Goal: Information Seeking & Learning: Learn about a topic

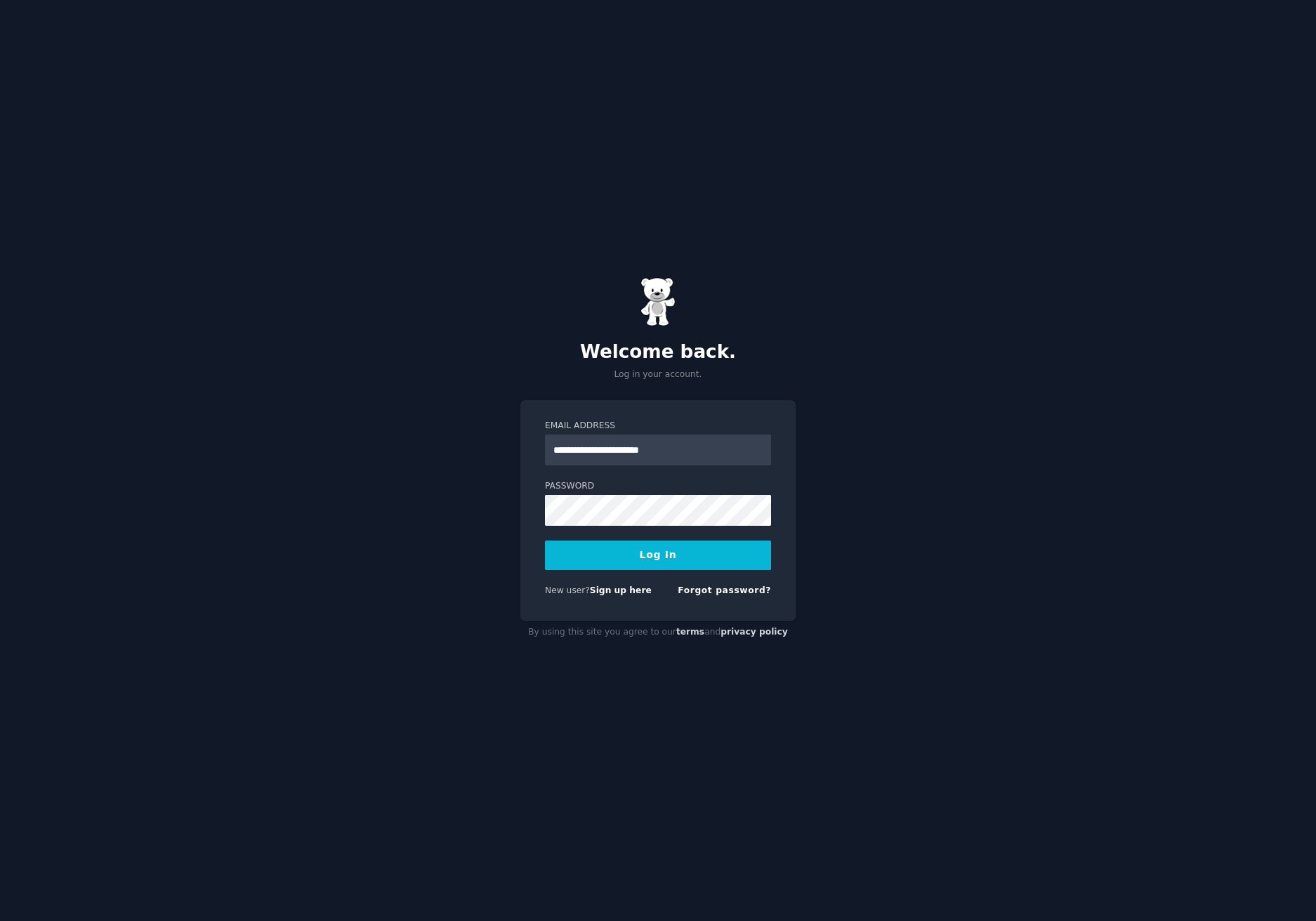
click at [698, 551] on button "Log In" at bounding box center [658, 555] width 226 height 30
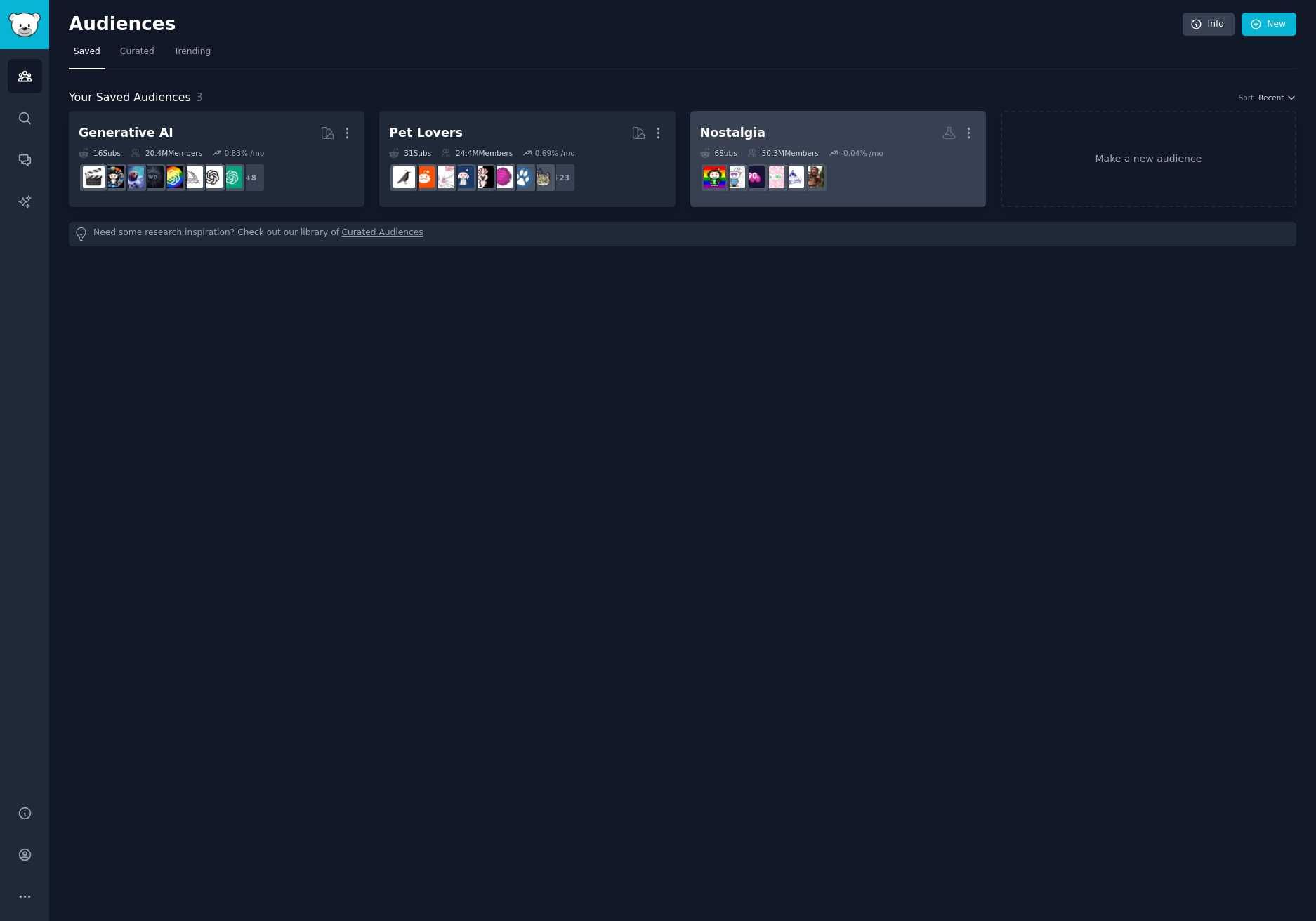
click at [802, 124] on h2 "Nostalgia More" at bounding box center [838, 132] width 276 height 25
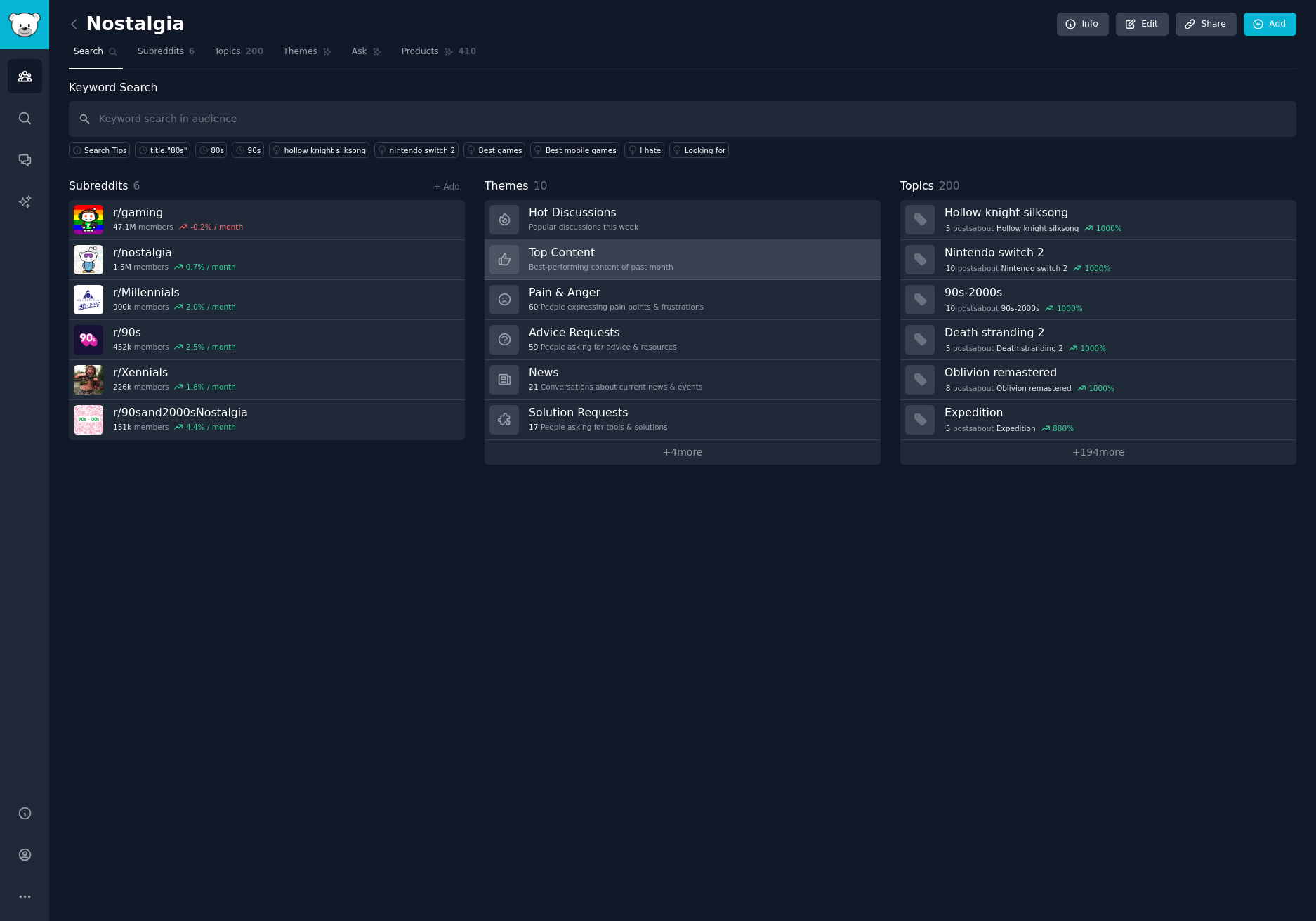
click at [623, 257] on h3 "Top Content" at bounding box center [601, 252] width 144 height 15
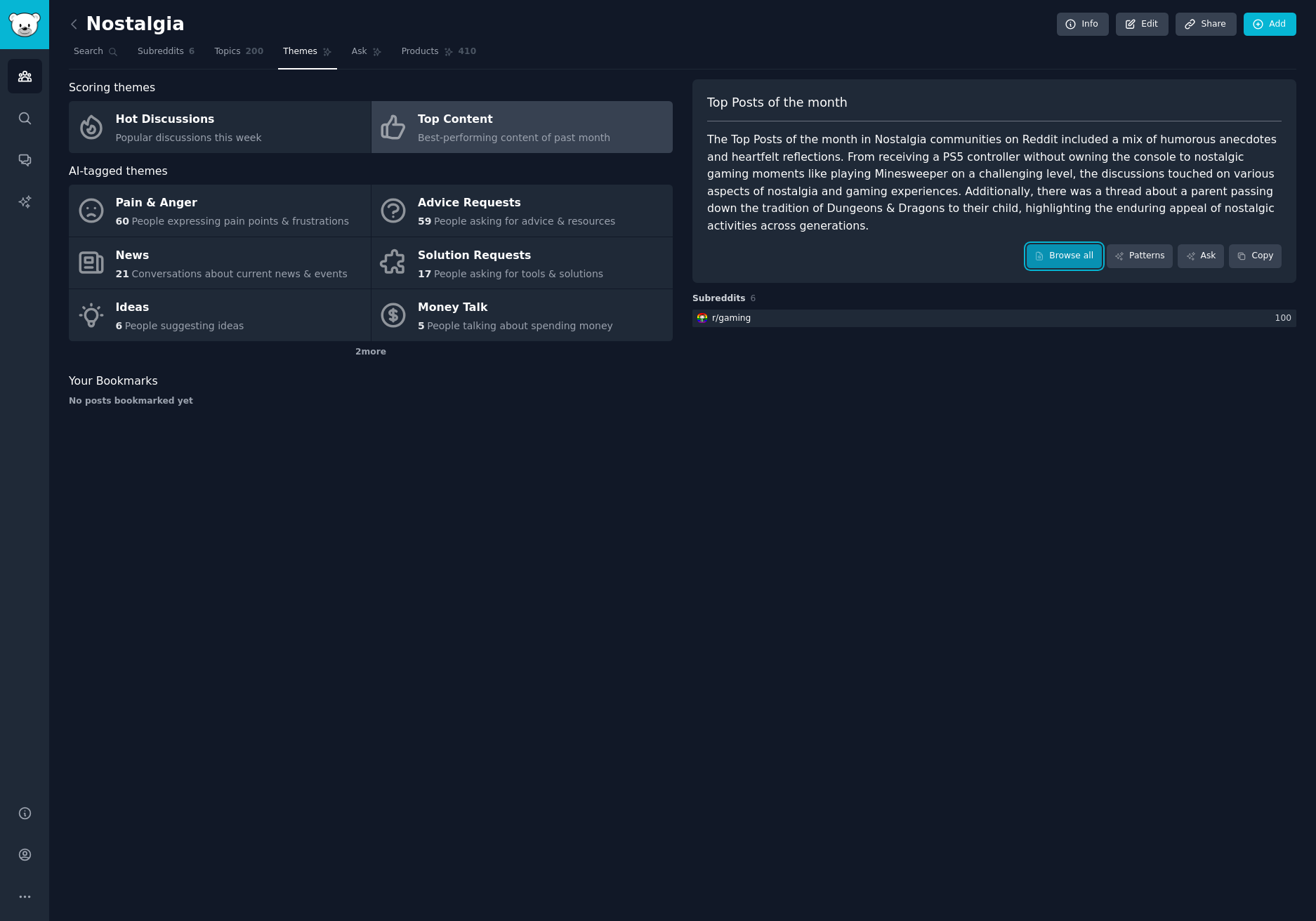
click at [1044, 251] on icon at bounding box center [1039, 256] width 10 height 10
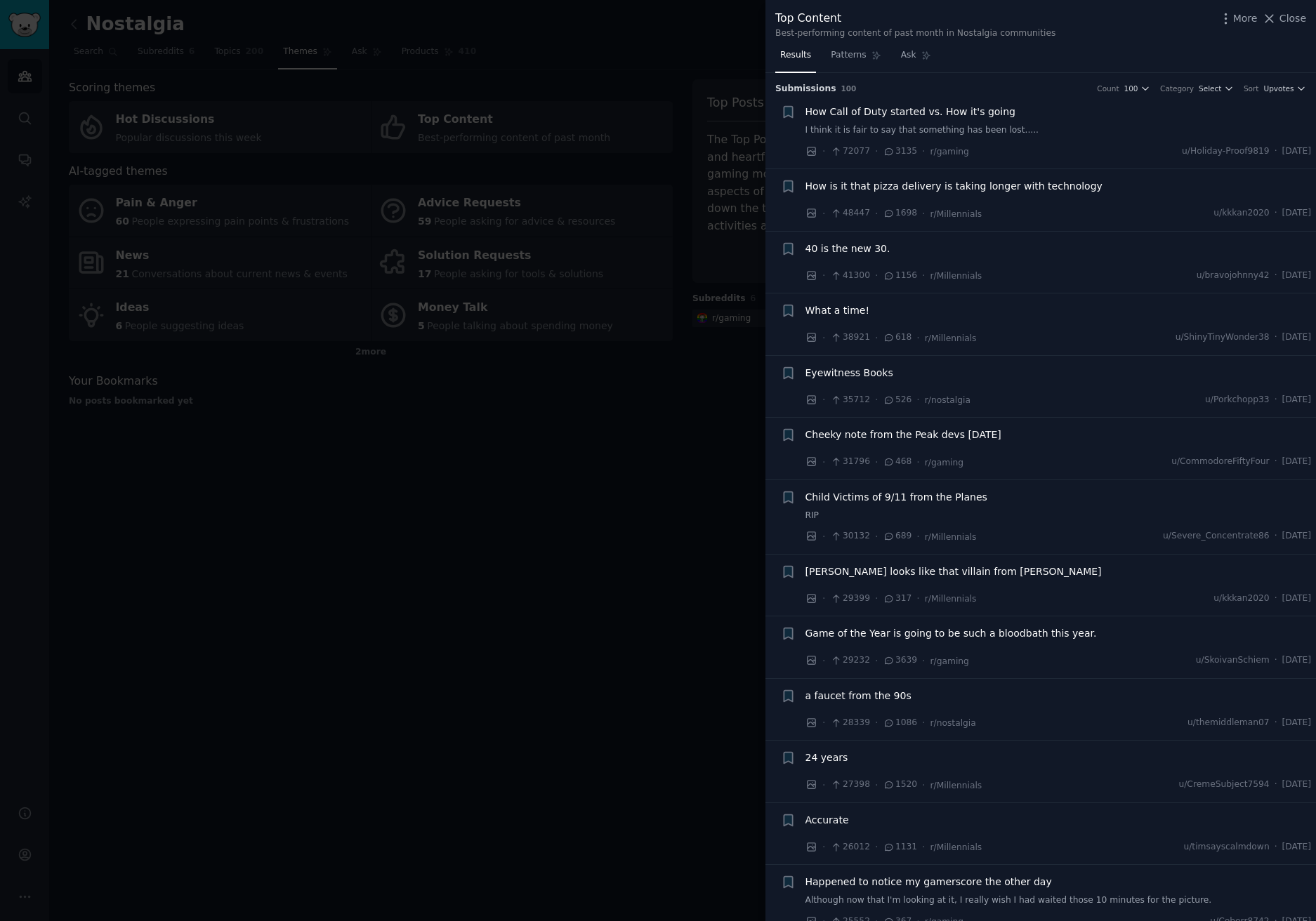
click at [616, 495] on div at bounding box center [658, 460] width 1316 height 921
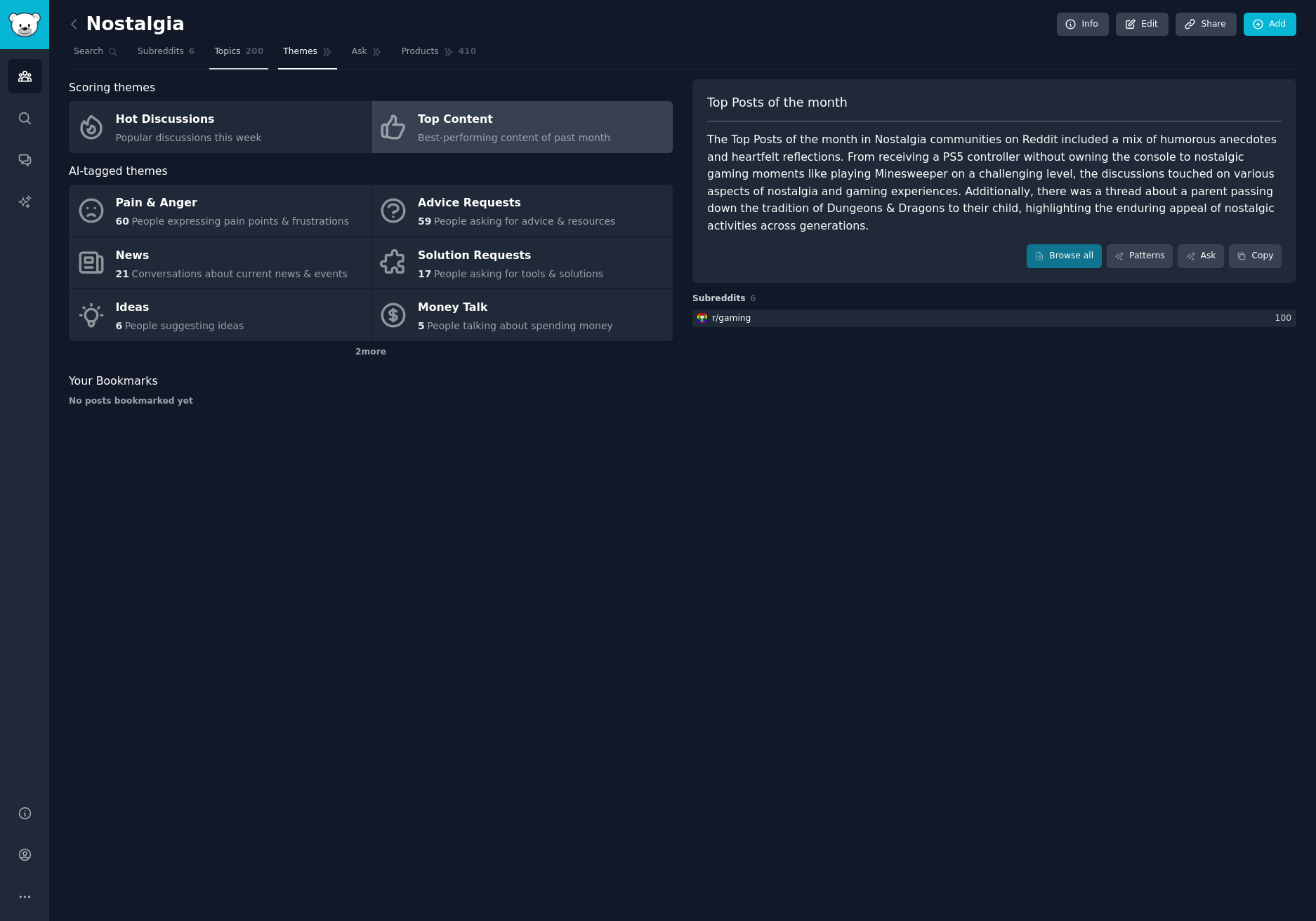
click at [228, 51] on span "Topics" at bounding box center [227, 51] width 26 height 13
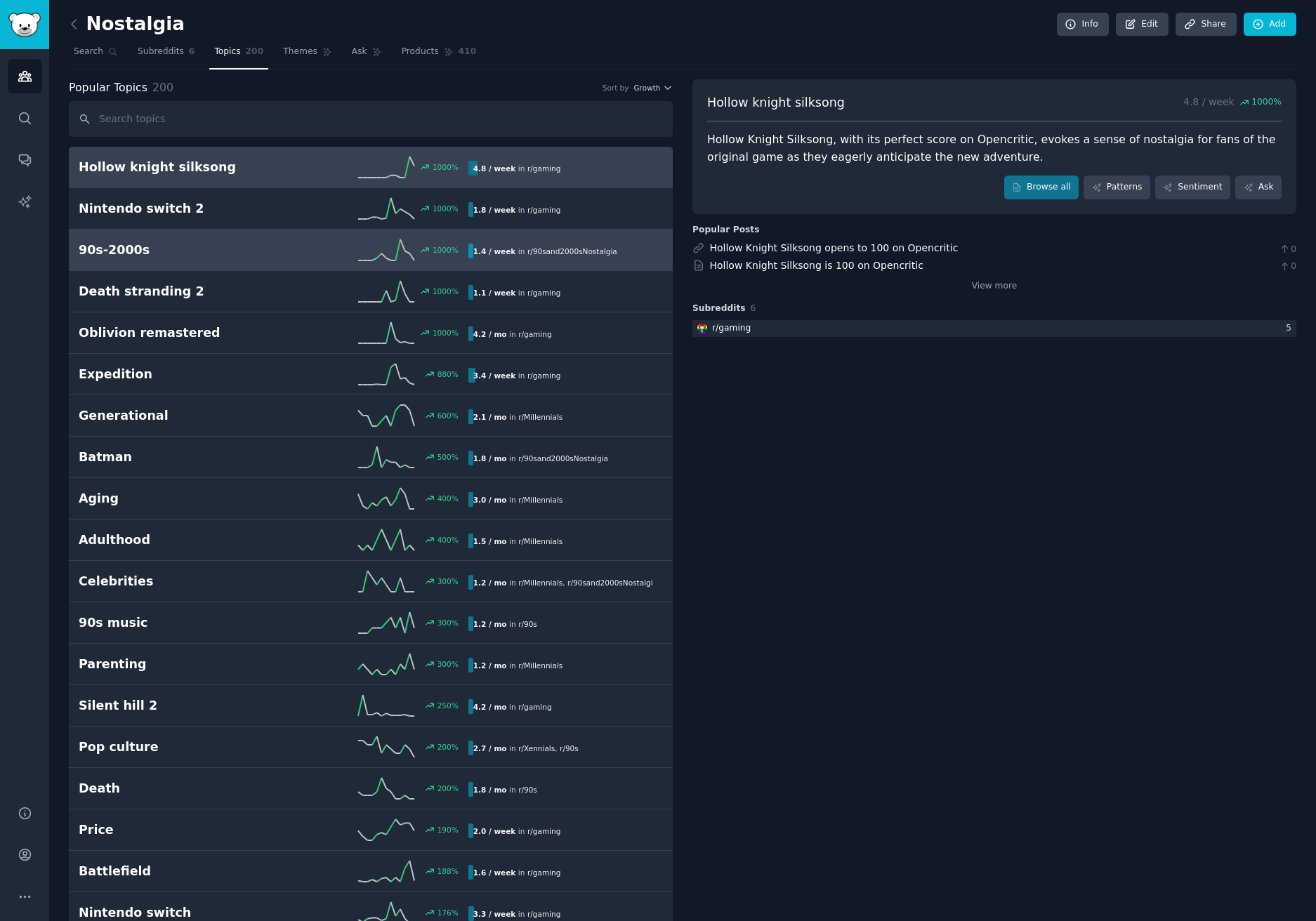
click at [266, 251] on h2 "90s-2000s" at bounding box center [176, 251] width 194 height 18
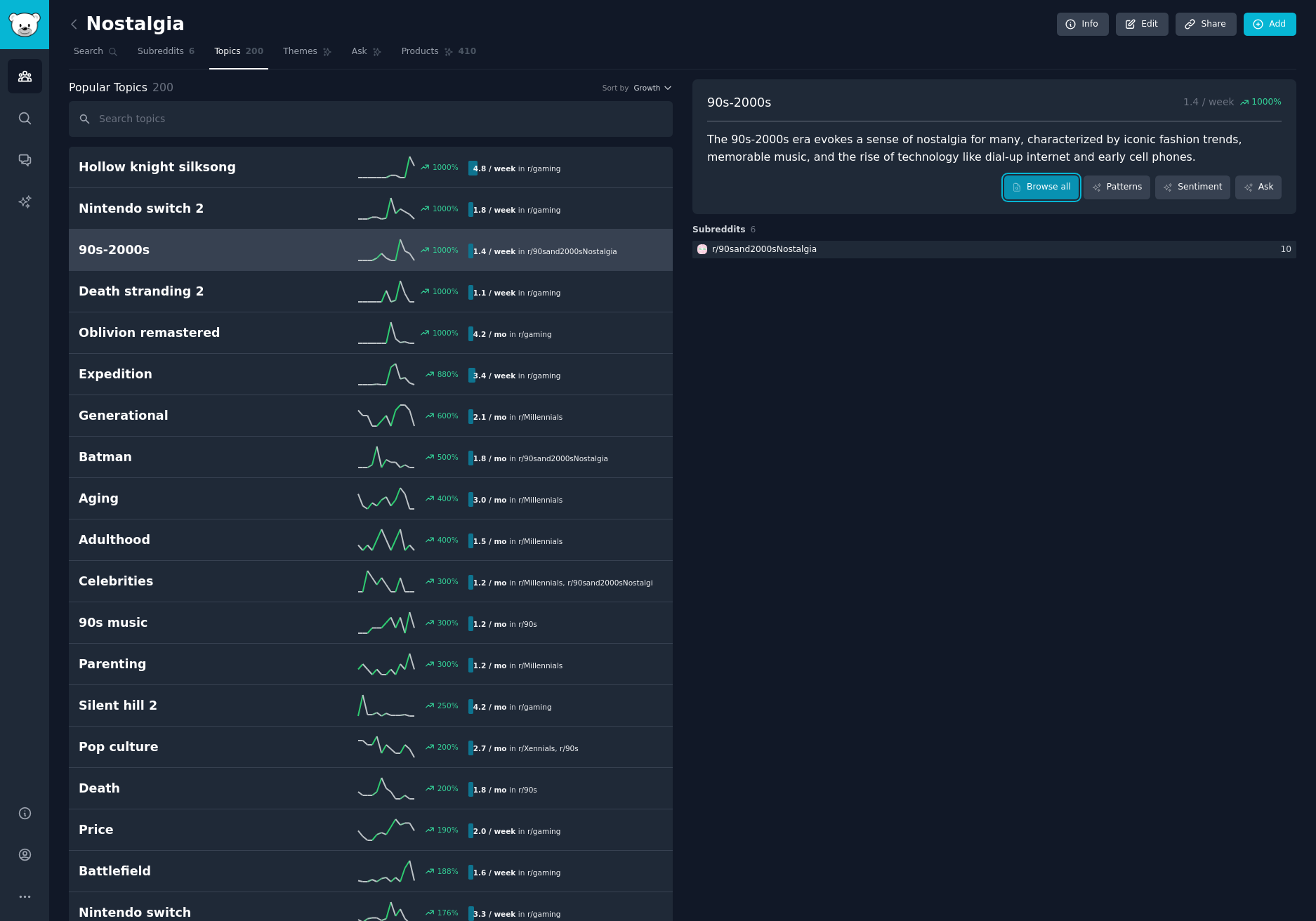
click at [1069, 186] on link "Browse all" at bounding box center [1041, 187] width 75 height 24
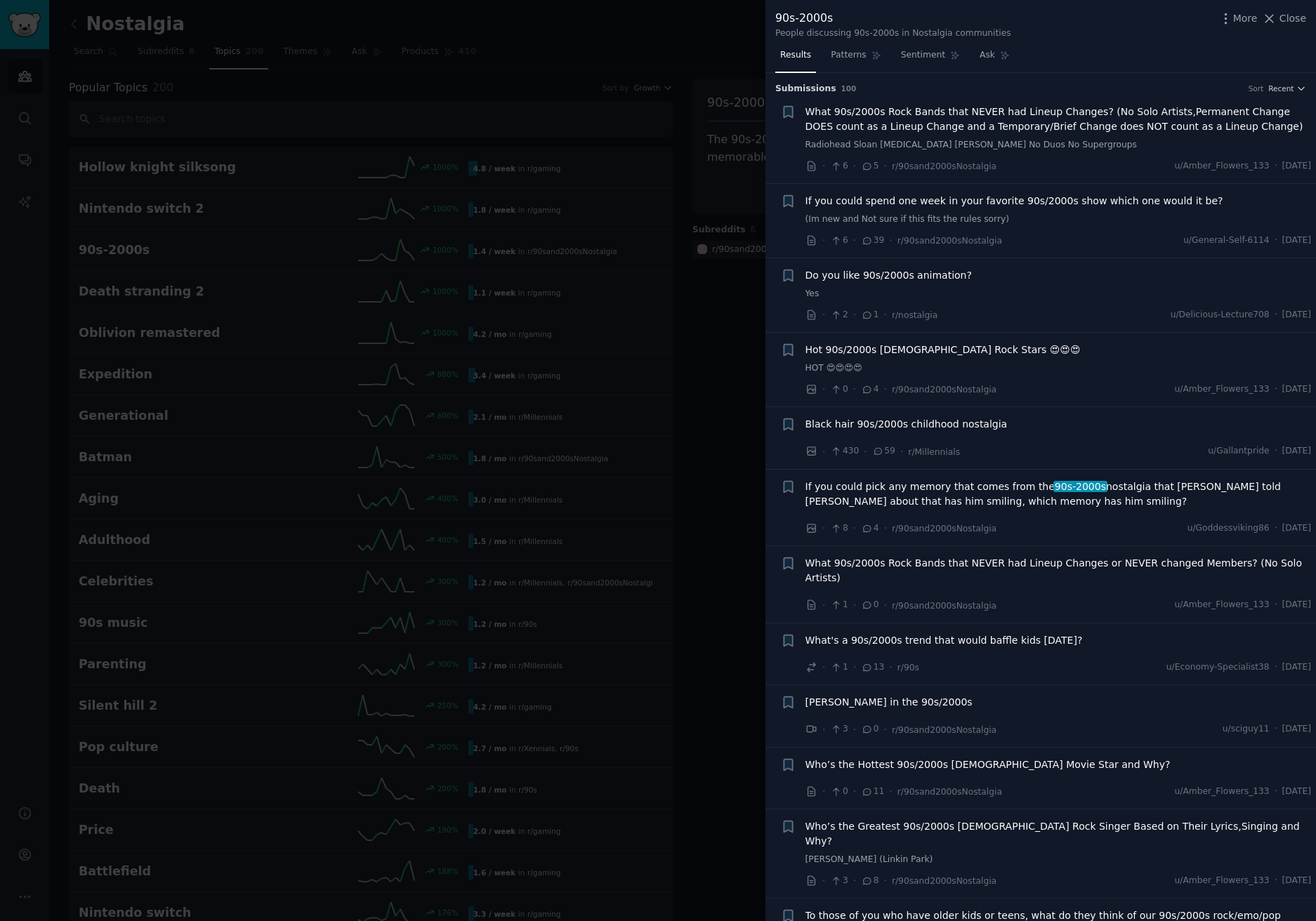
click at [607, 196] on div at bounding box center [658, 460] width 1316 height 921
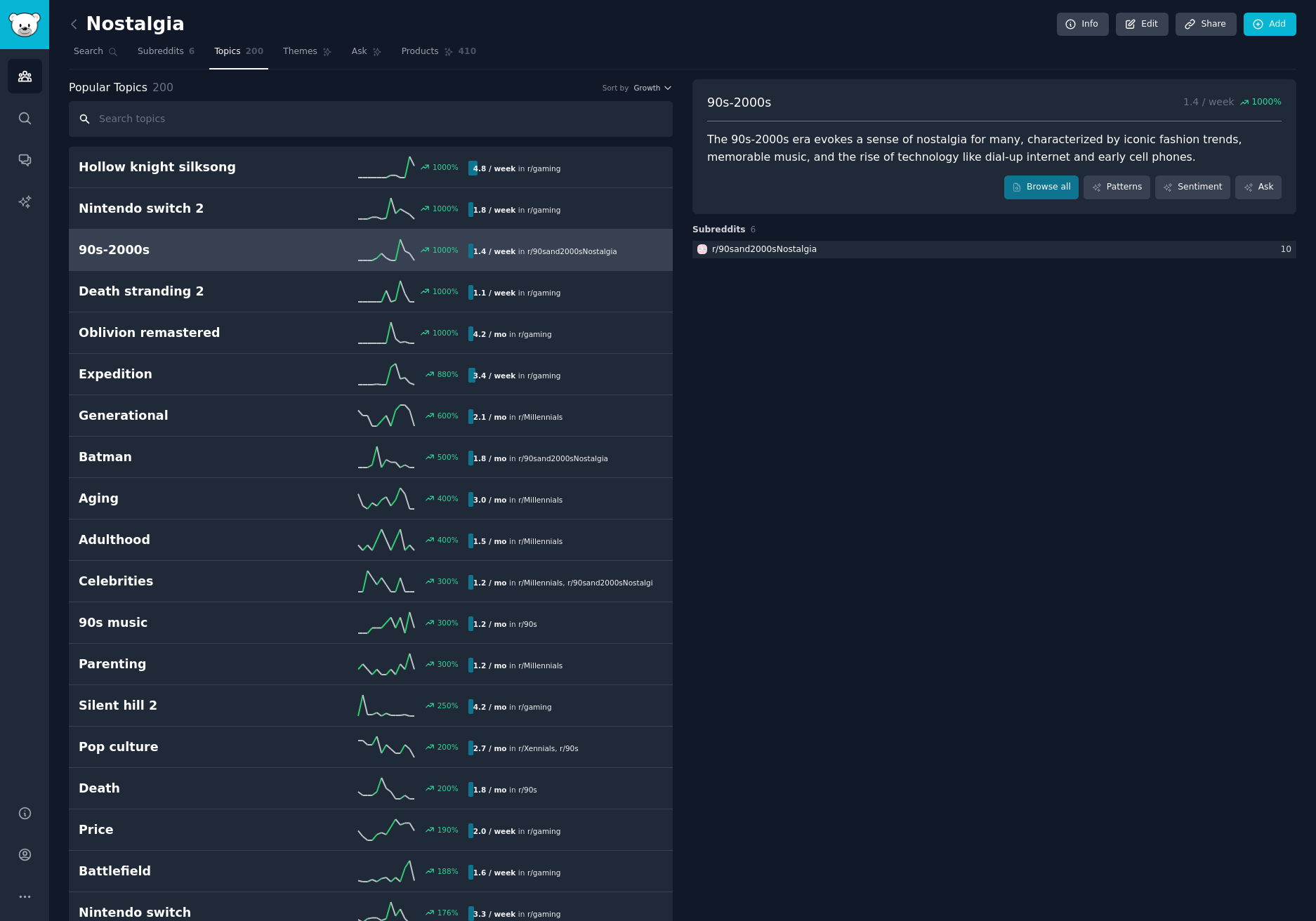
click at [322, 115] on input "text" at bounding box center [370, 119] width 604 height 36
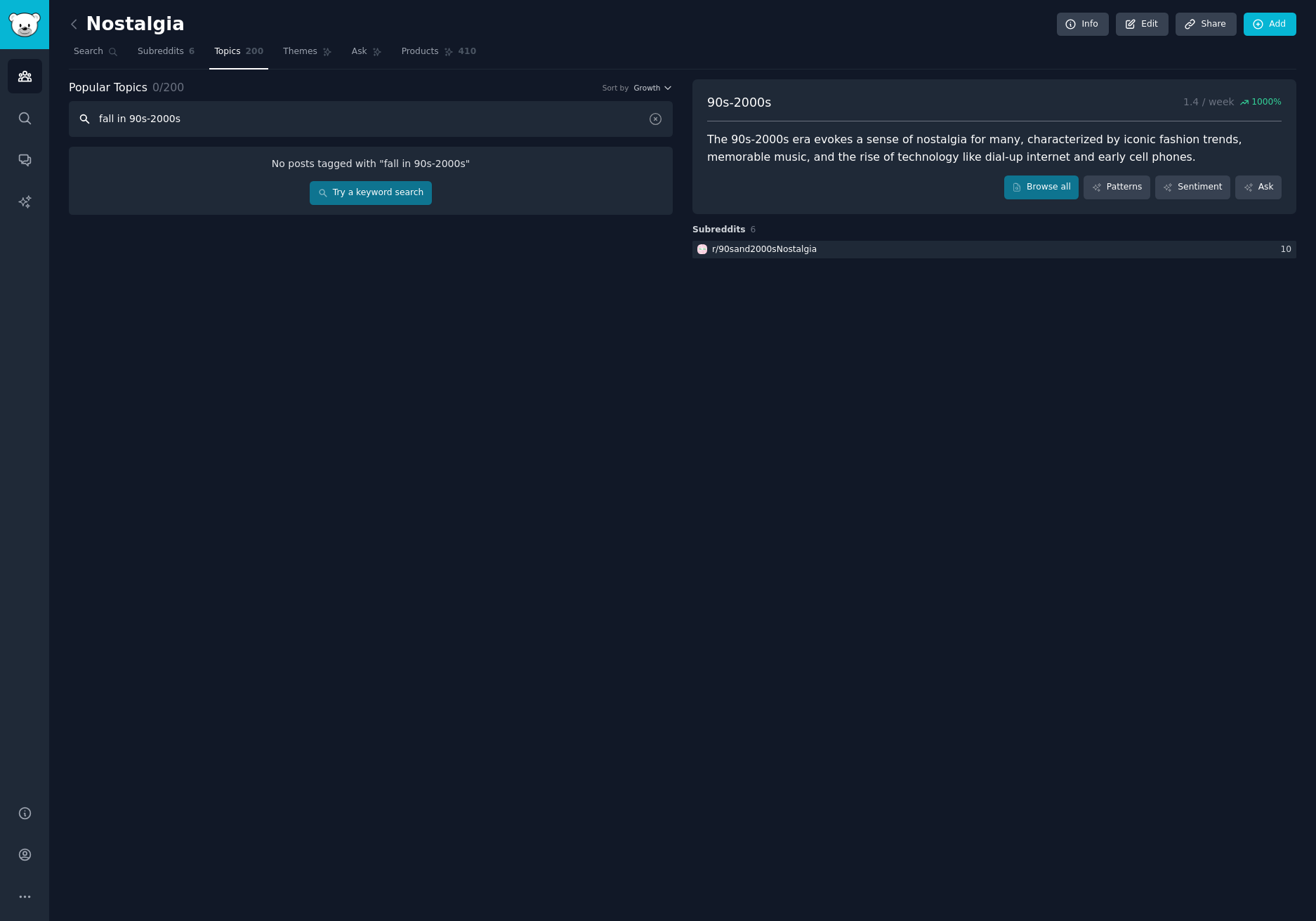
type input "fall in 90s-2000s"
click at [193, 118] on input "fall in 90s-2000s" at bounding box center [370, 119] width 604 height 36
click at [82, 53] on span "Search" at bounding box center [89, 51] width 30 height 13
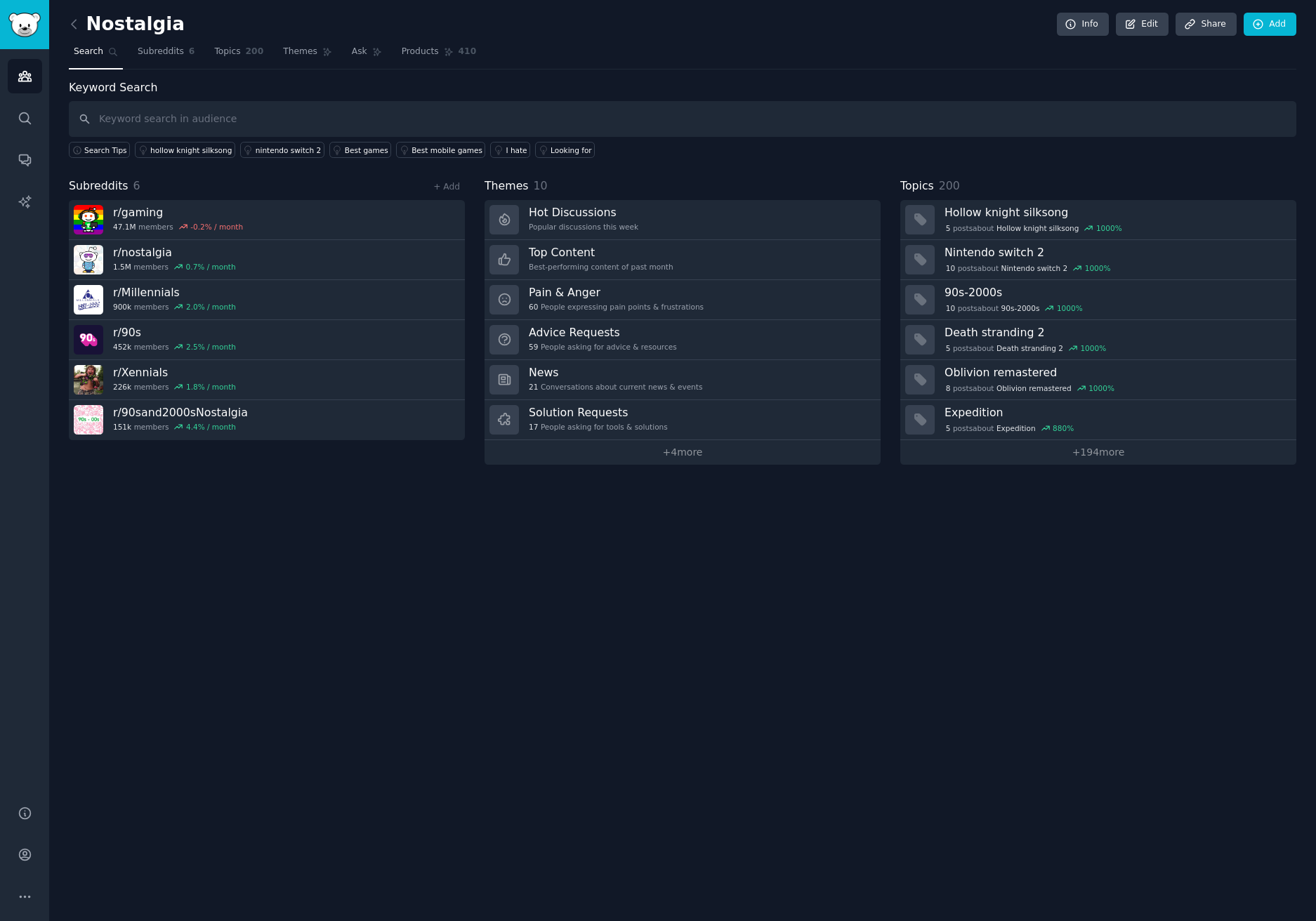
click at [339, 123] on input "text" at bounding box center [682, 119] width 1227 height 36
type input "fall in 90s-2000s"
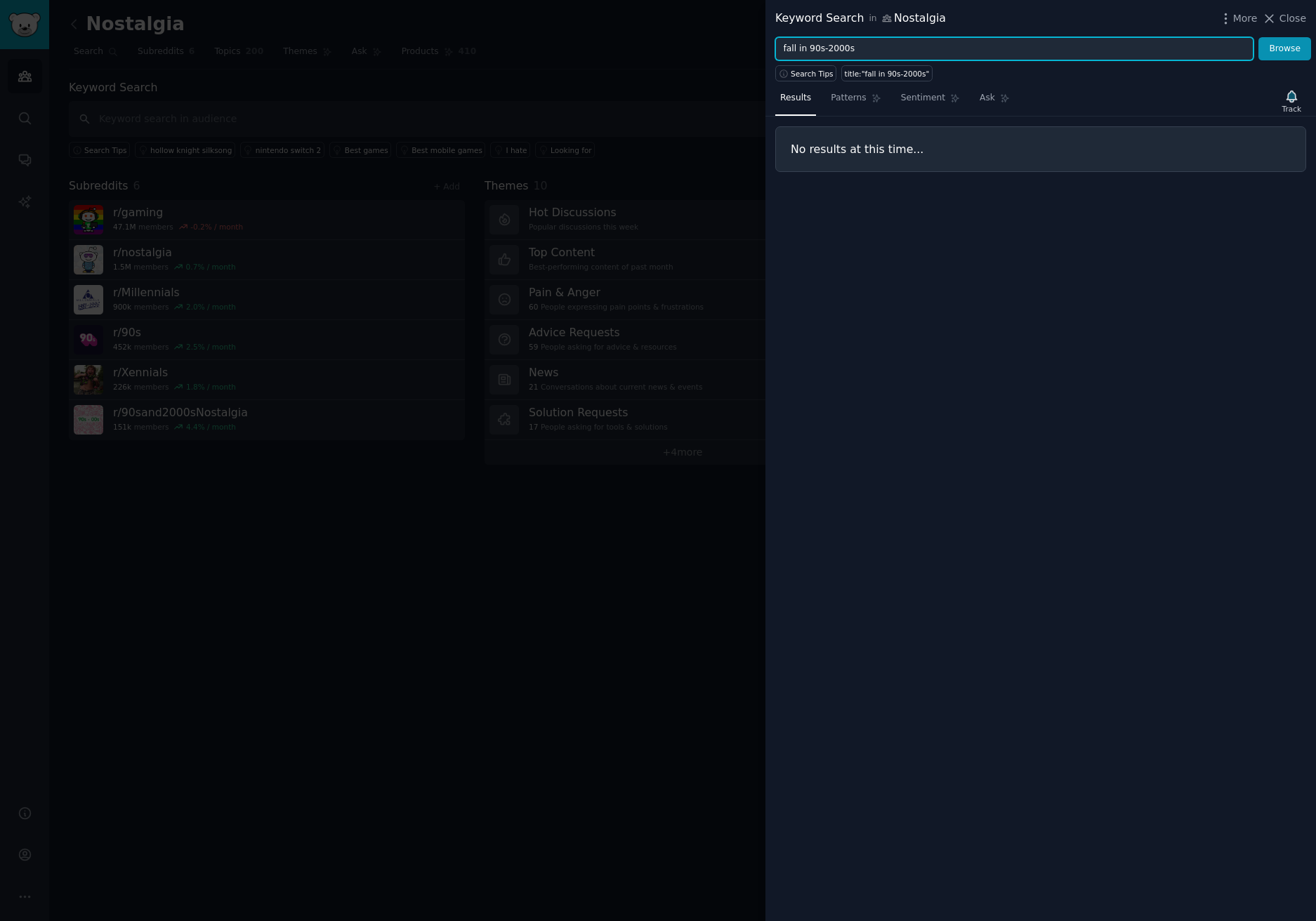
drag, startPoint x: 802, startPoint y: 48, endPoint x: 779, endPoint y: 51, distance: 23.2
click at [779, 51] on input "fall in 90s-2000s" at bounding box center [1015, 49] width 479 height 24
click at [1259, 37] on button "Browse" at bounding box center [1285, 49] width 53 height 24
type input "[DATE] 90s-2000s"
click at [1259, 37] on button "Browse" at bounding box center [1285, 49] width 53 height 24
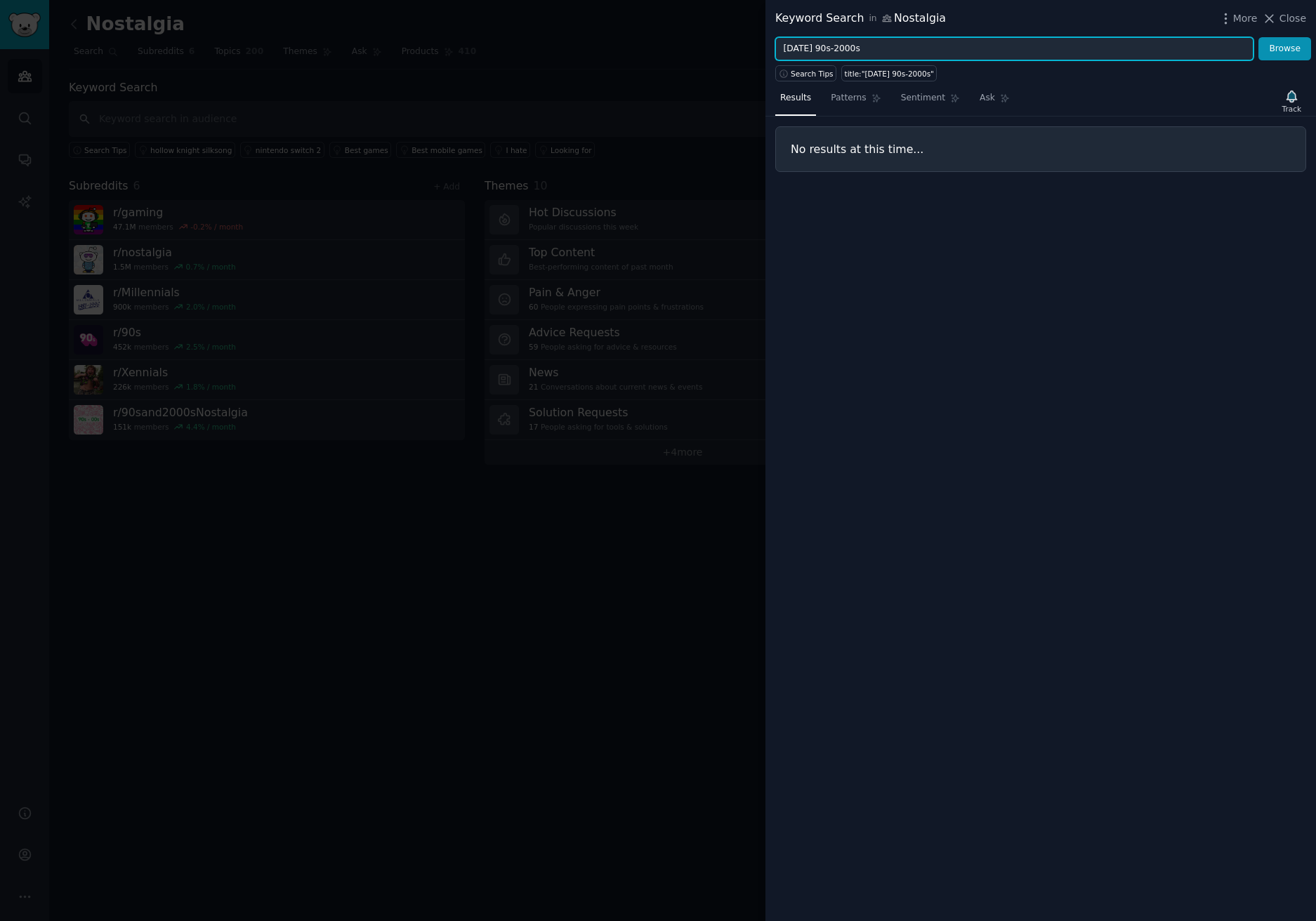
drag, startPoint x: 837, startPoint y: 54, endPoint x: 875, endPoint y: 54, distance: 38.0
click at [875, 54] on input "[DATE] 90s-2000s" at bounding box center [1015, 49] width 479 height 24
click at [878, 45] on input "[DATE] 90s-2000s" at bounding box center [1015, 49] width 479 height 24
click at [604, 71] on div at bounding box center [658, 460] width 1316 height 921
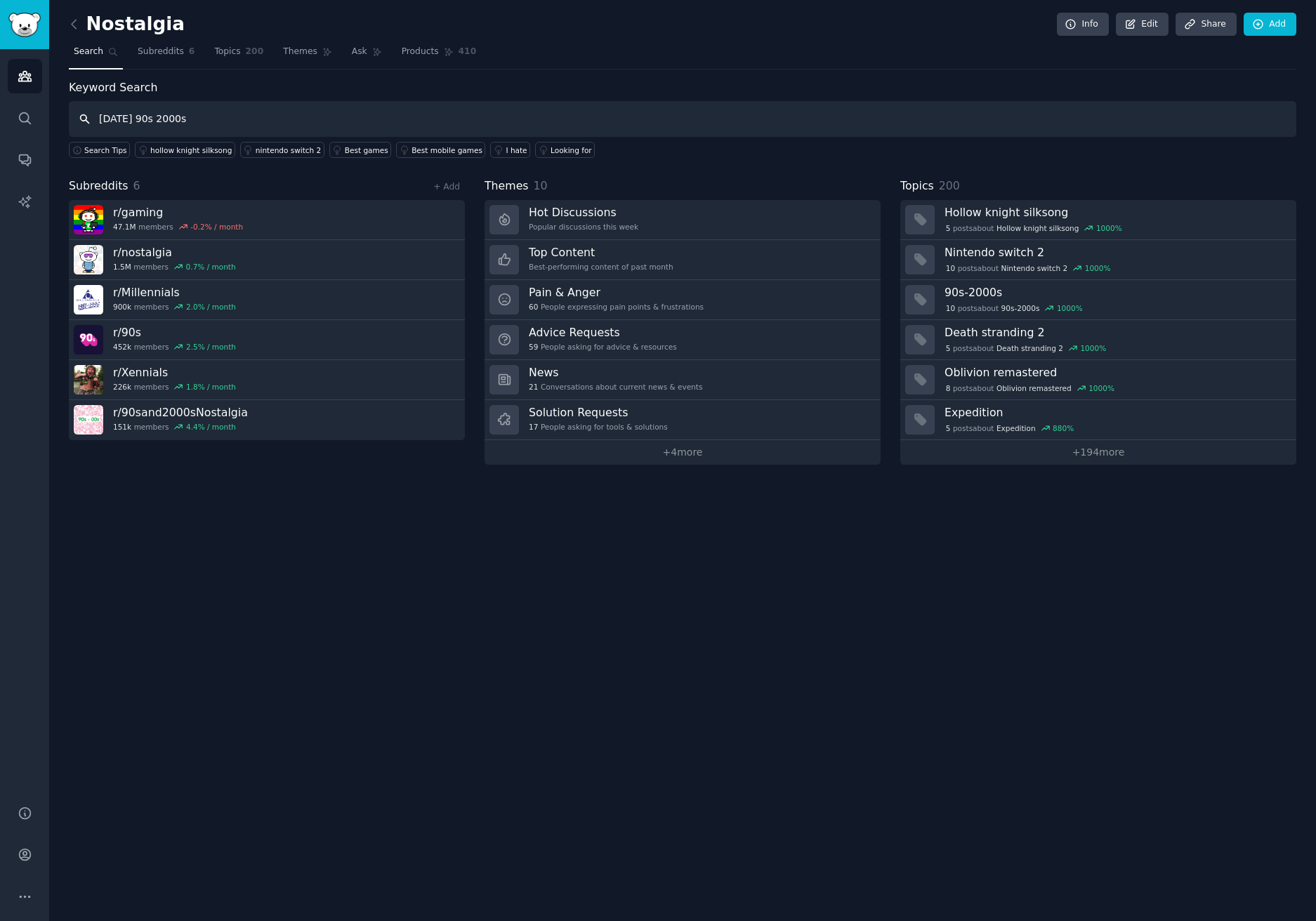
type input "[DATE] 90s 2000s"
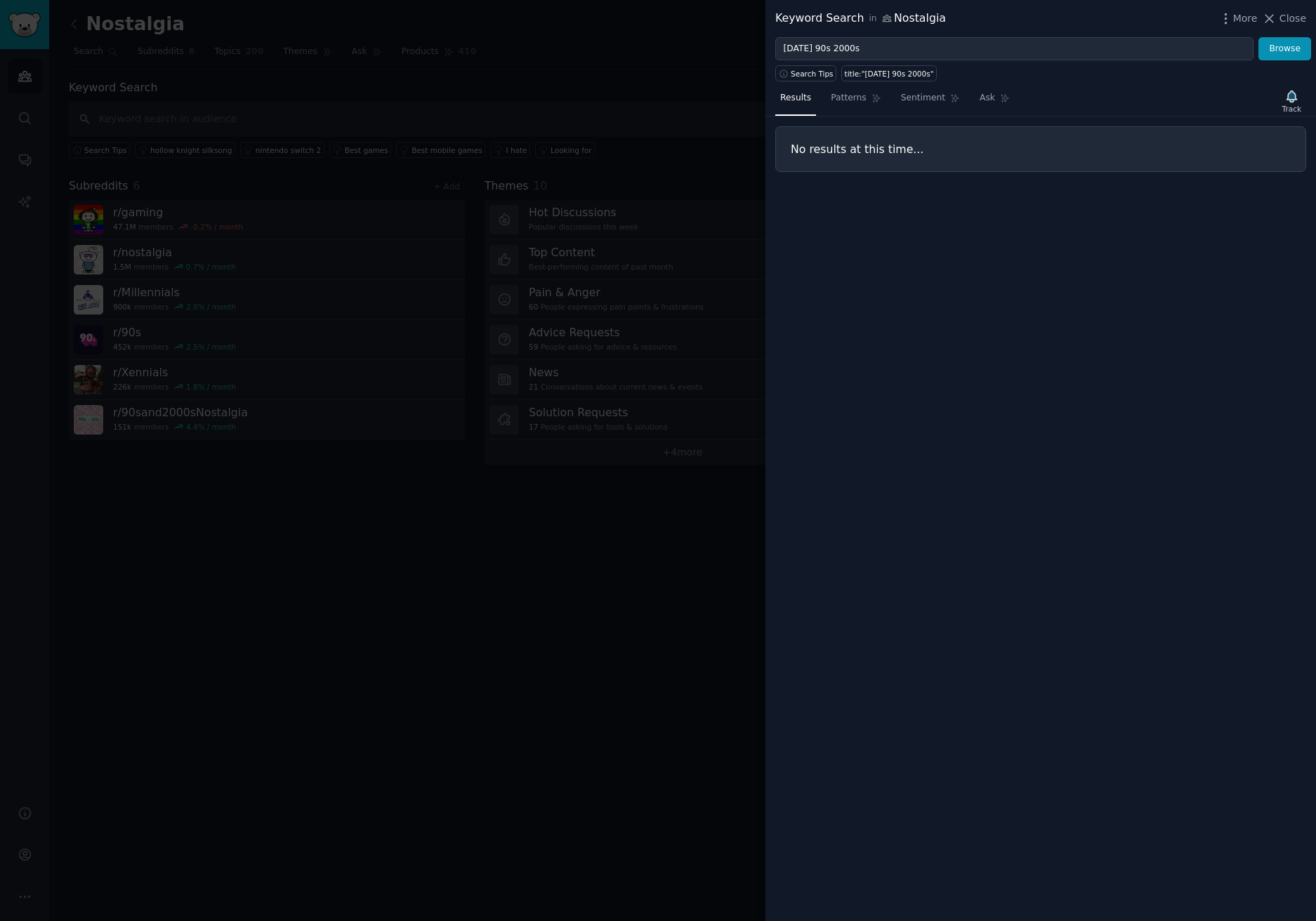
click at [578, 100] on div at bounding box center [658, 460] width 1316 height 921
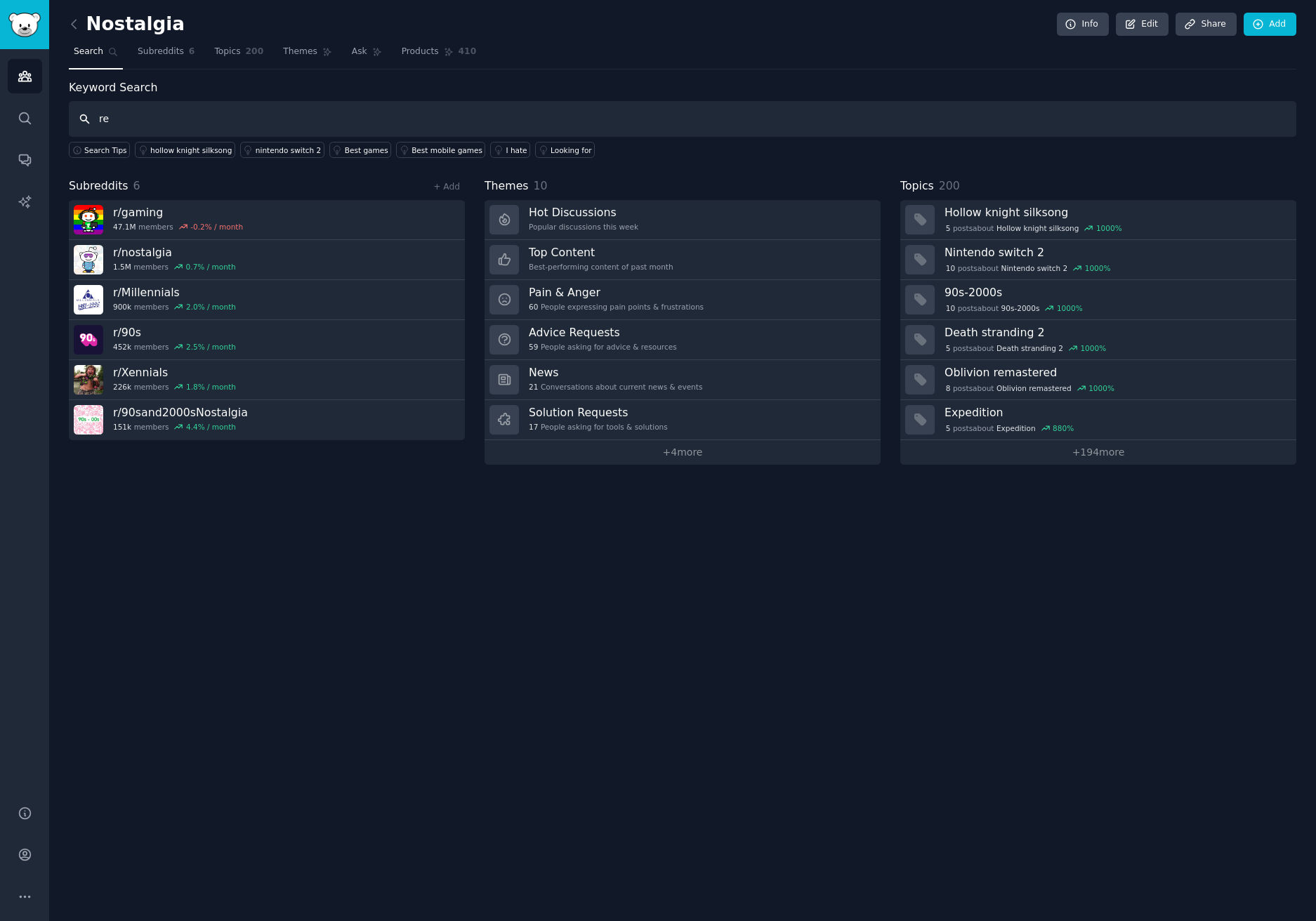
type input "r"
type input "[DATE] 90s"
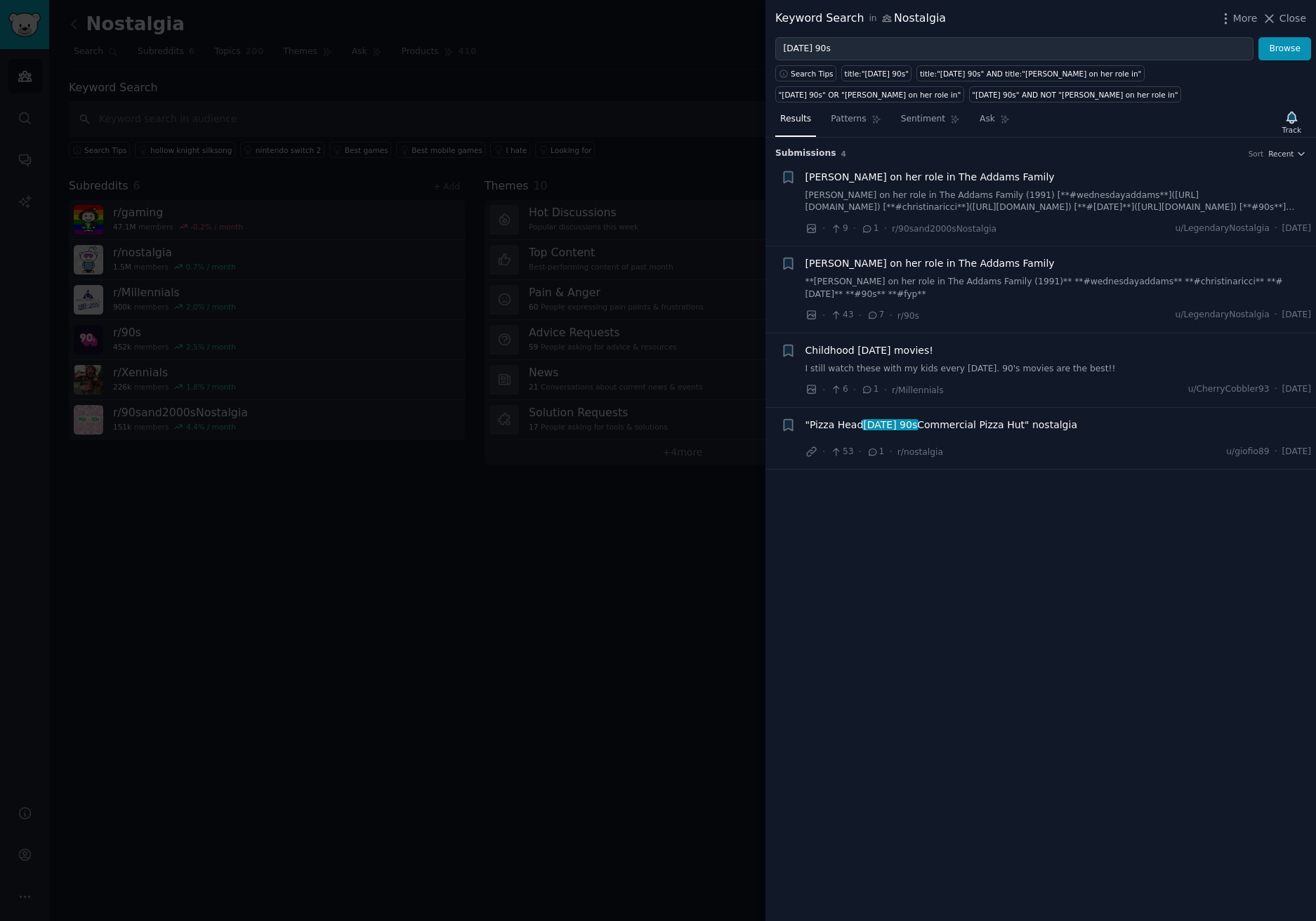
click at [581, 81] on div at bounding box center [658, 460] width 1316 height 921
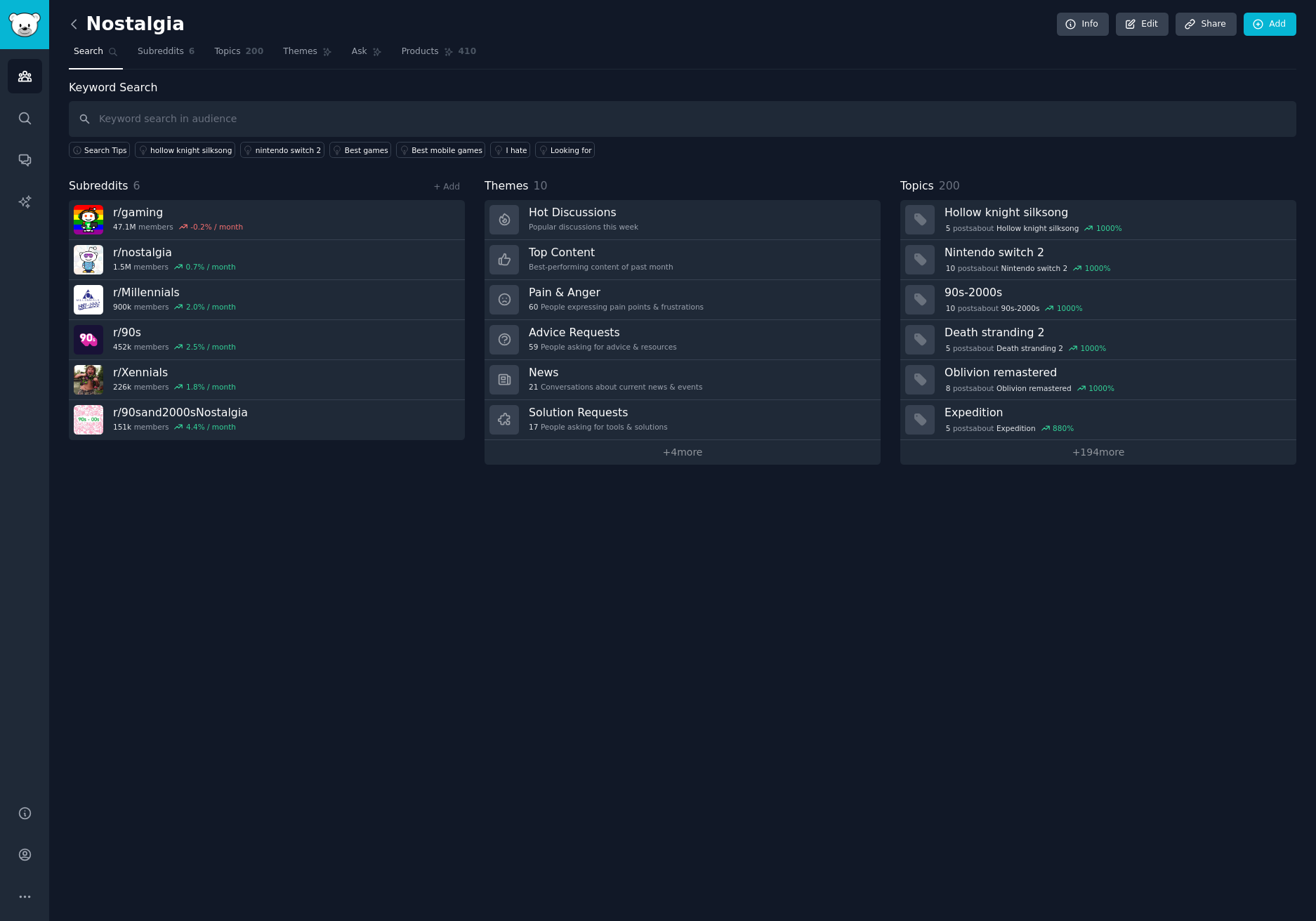
click at [77, 31] on icon at bounding box center [74, 25] width 15 height 15
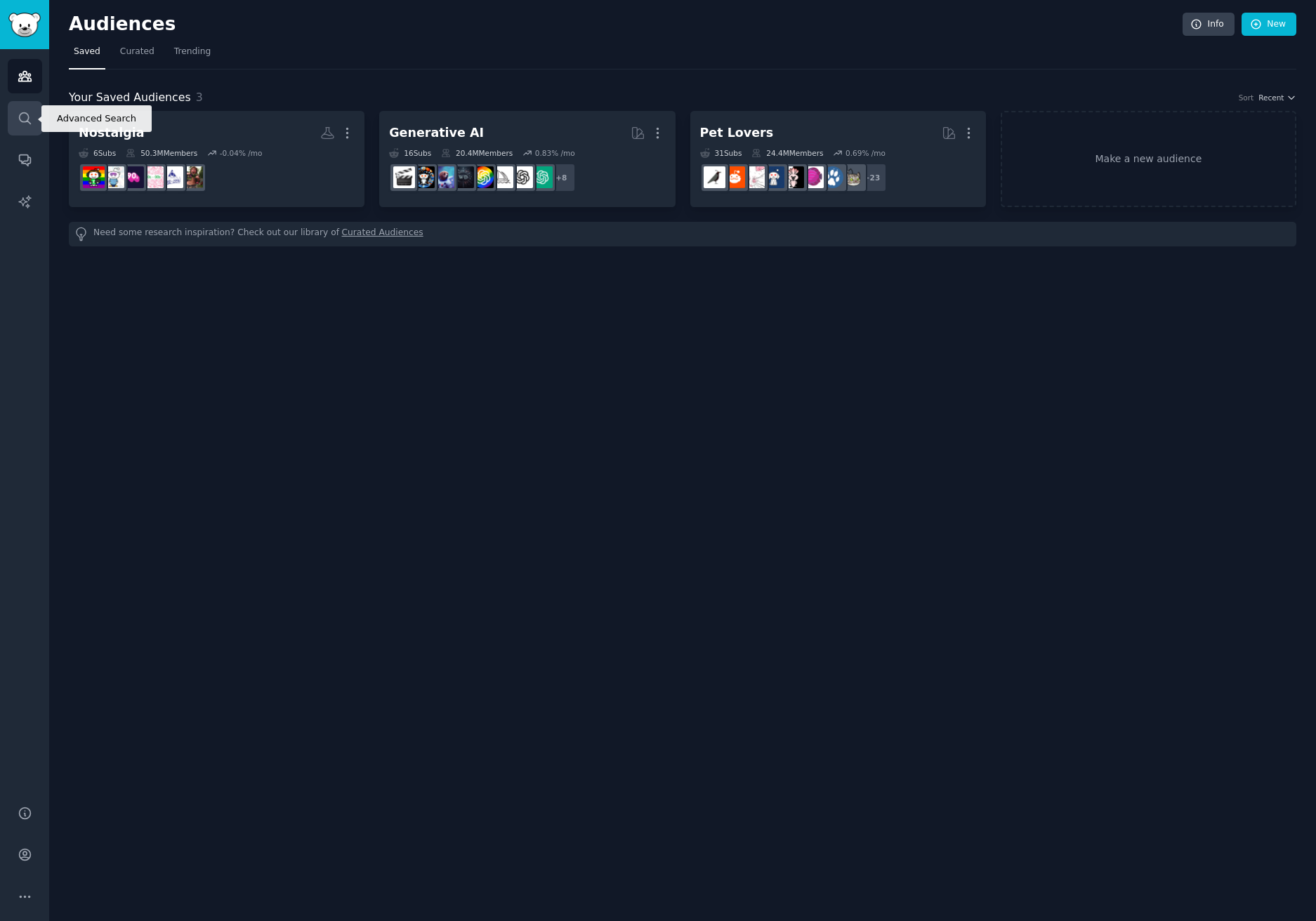
click at [29, 118] on icon "Sidebar" at bounding box center [25, 118] width 15 height 15
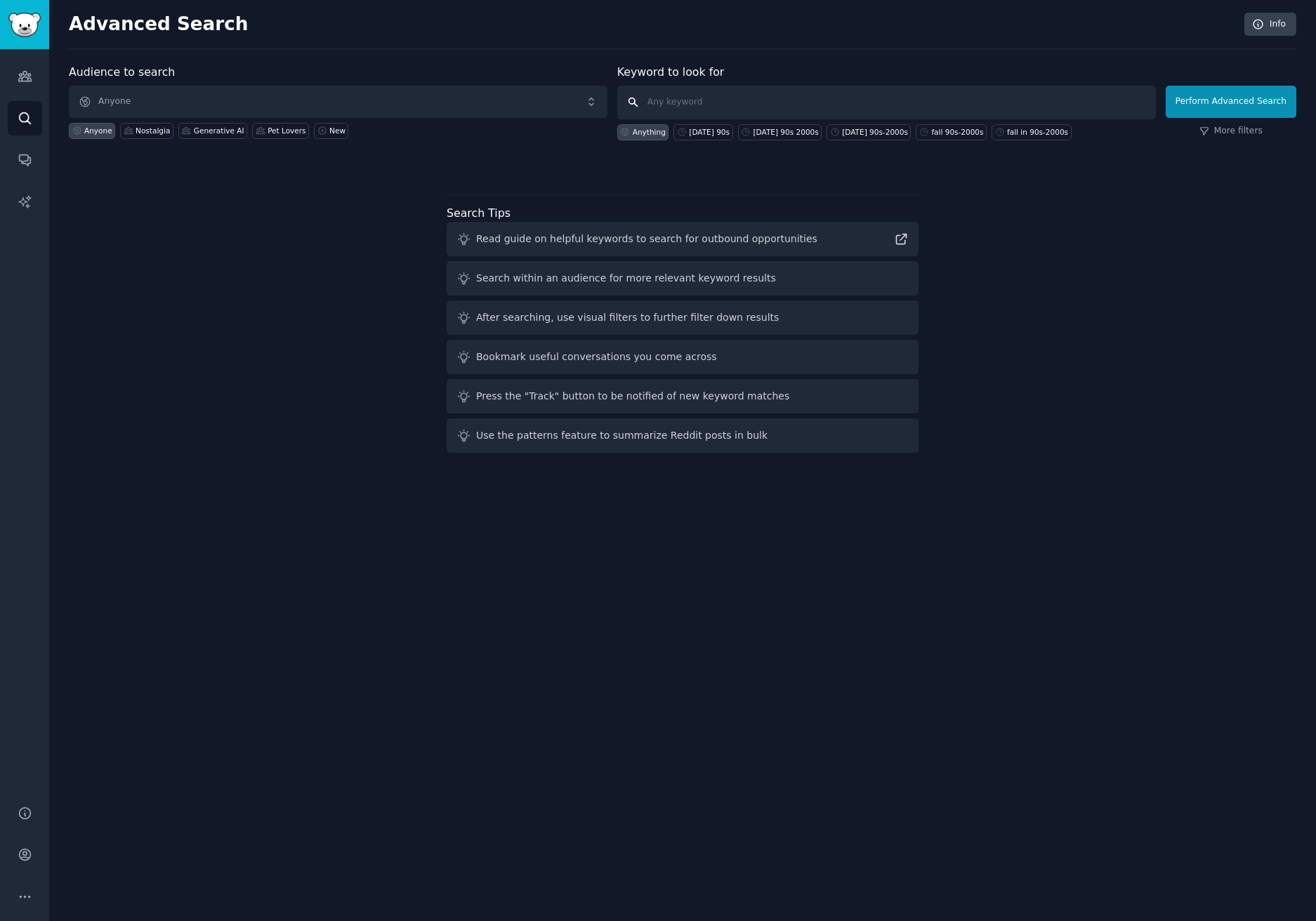
click at [693, 106] on input "text" at bounding box center [887, 102] width 539 height 33
paste input "fall in 90s-2000s"
type input "fall in 90s-2000s"
click button "Perform Advanced Search" at bounding box center [1230, 101] width 130 height 32
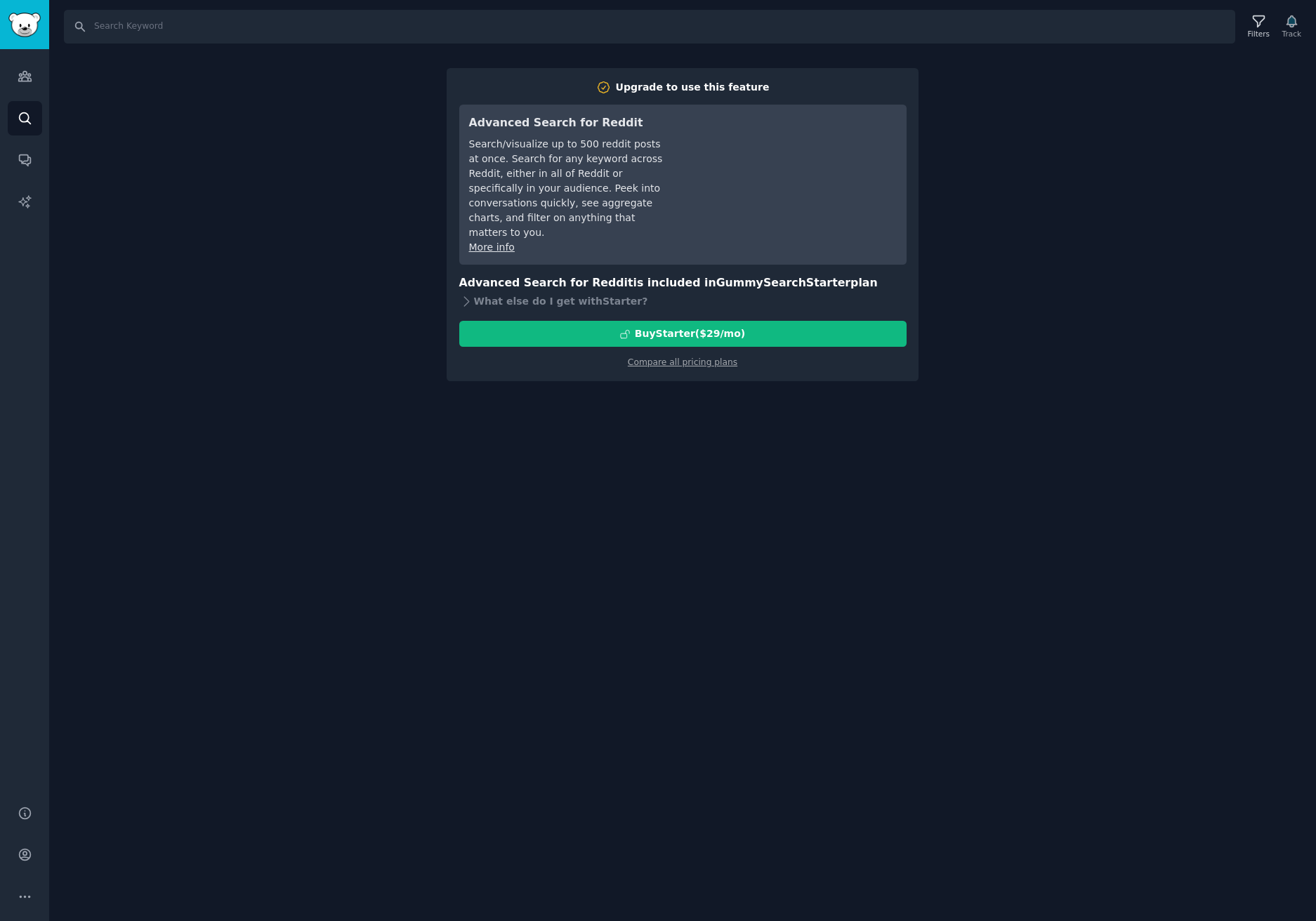
click at [427, 139] on div "Search Filters Track Upgrade to use this feature Advanced Search for Reddit Sea…" at bounding box center [683, 460] width 1267 height 921
click at [681, 357] on link "Compare all pricing plans" at bounding box center [682, 362] width 109 height 10
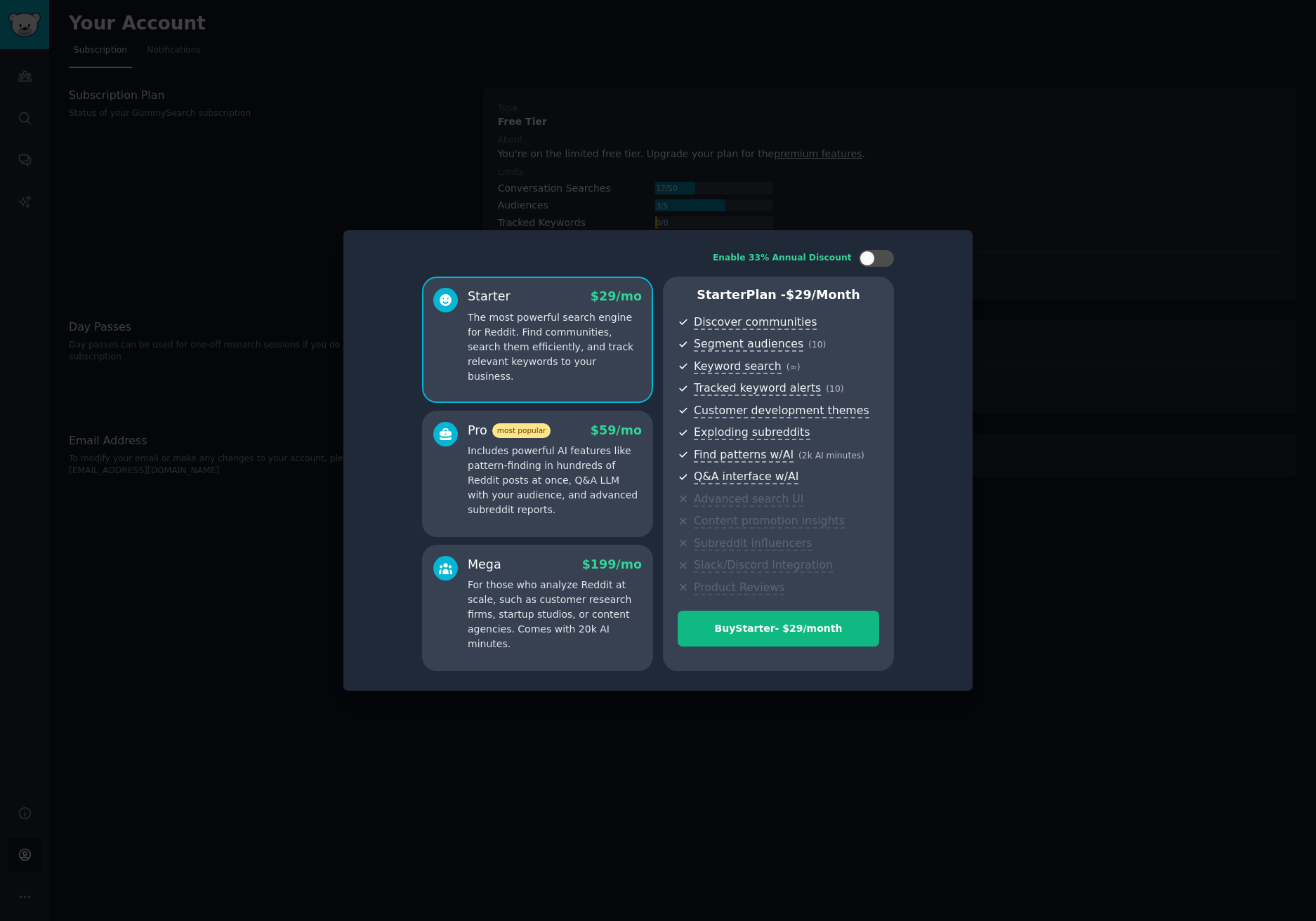
click at [894, 266] on div "Enable 33% Annual Discount Starter $ 29 /mo The most powerful search engine for…" at bounding box center [658, 460] width 610 height 441
click at [1119, 196] on div at bounding box center [658, 460] width 1316 height 921
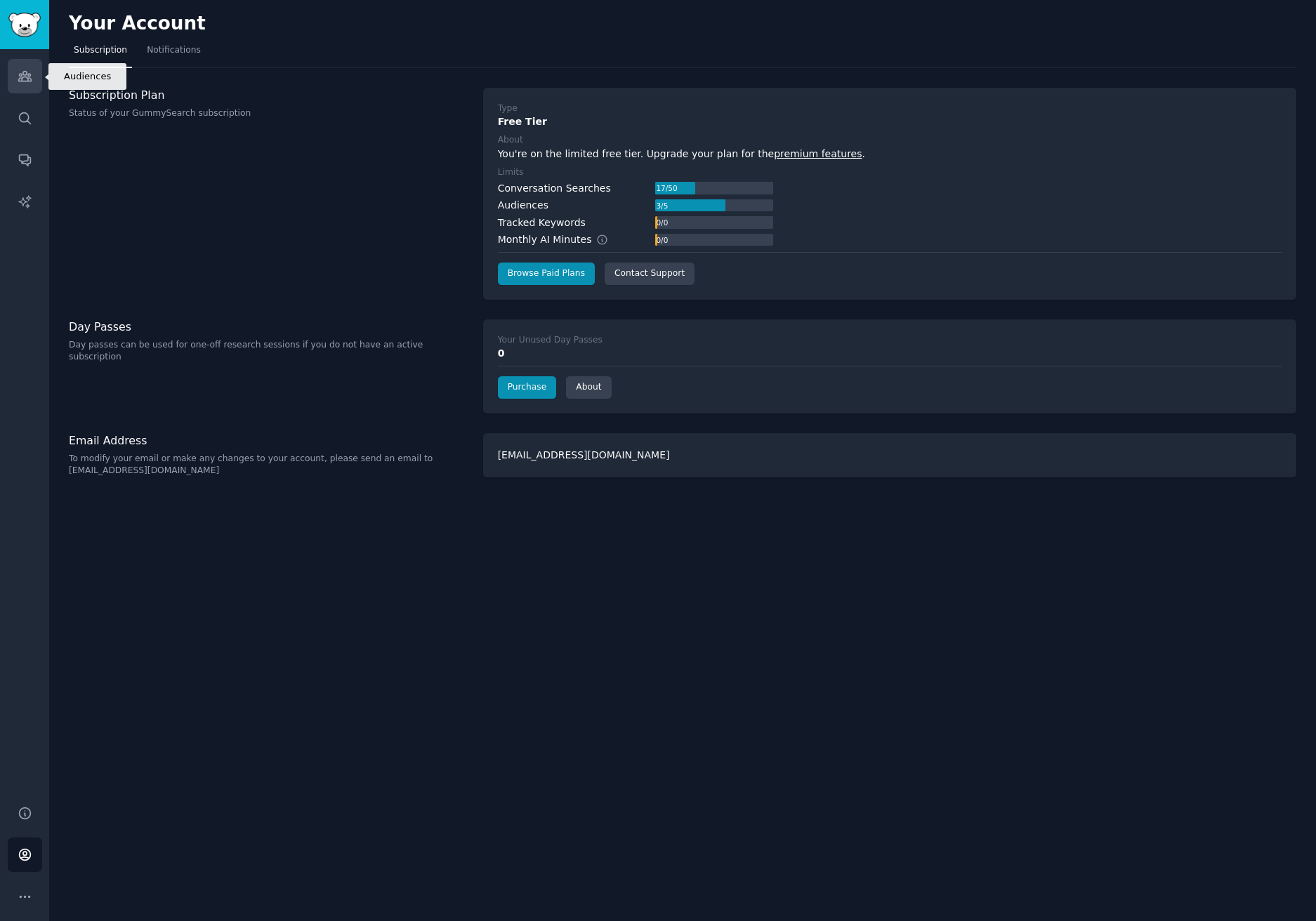
click at [30, 84] on link "Audiences" at bounding box center [25, 76] width 34 height 34
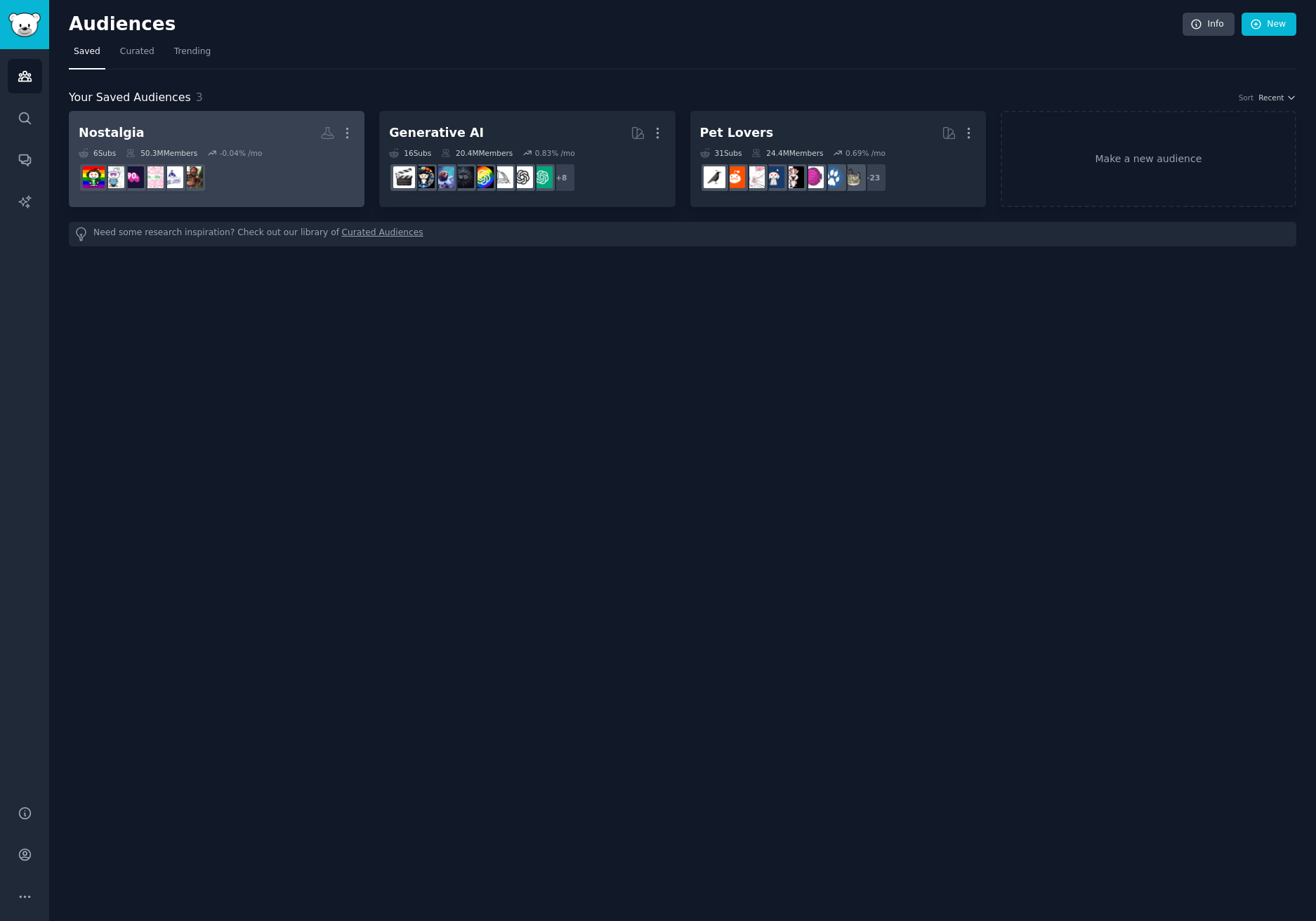
click at [199, 135] on h2 "Nostalgia More" at bounding box center [217, 132] width 276 height 25
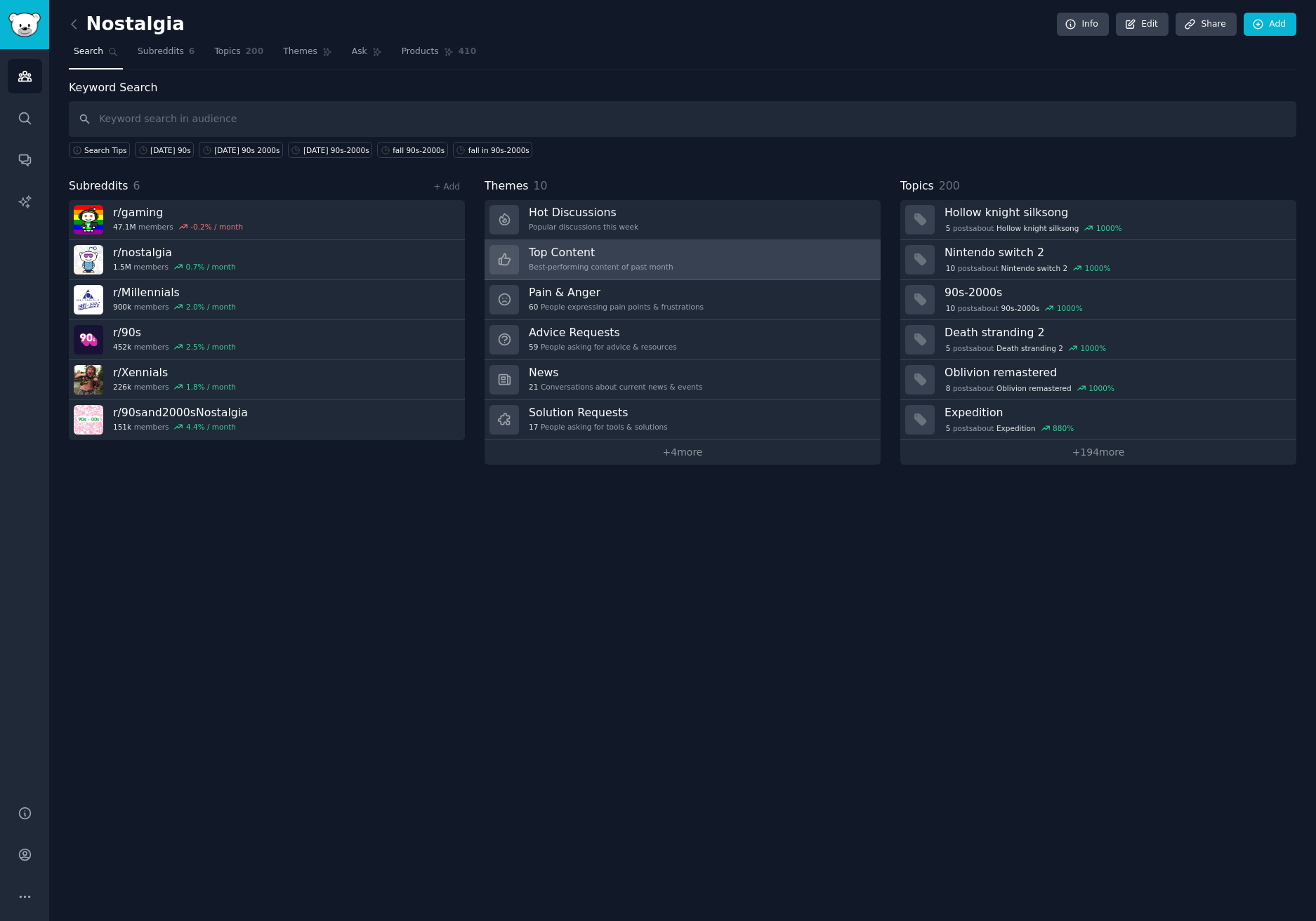
click at [729, 260] on link "Top Content Best-performing content of past month" at bounding box center [683, 260] width 396 height 40
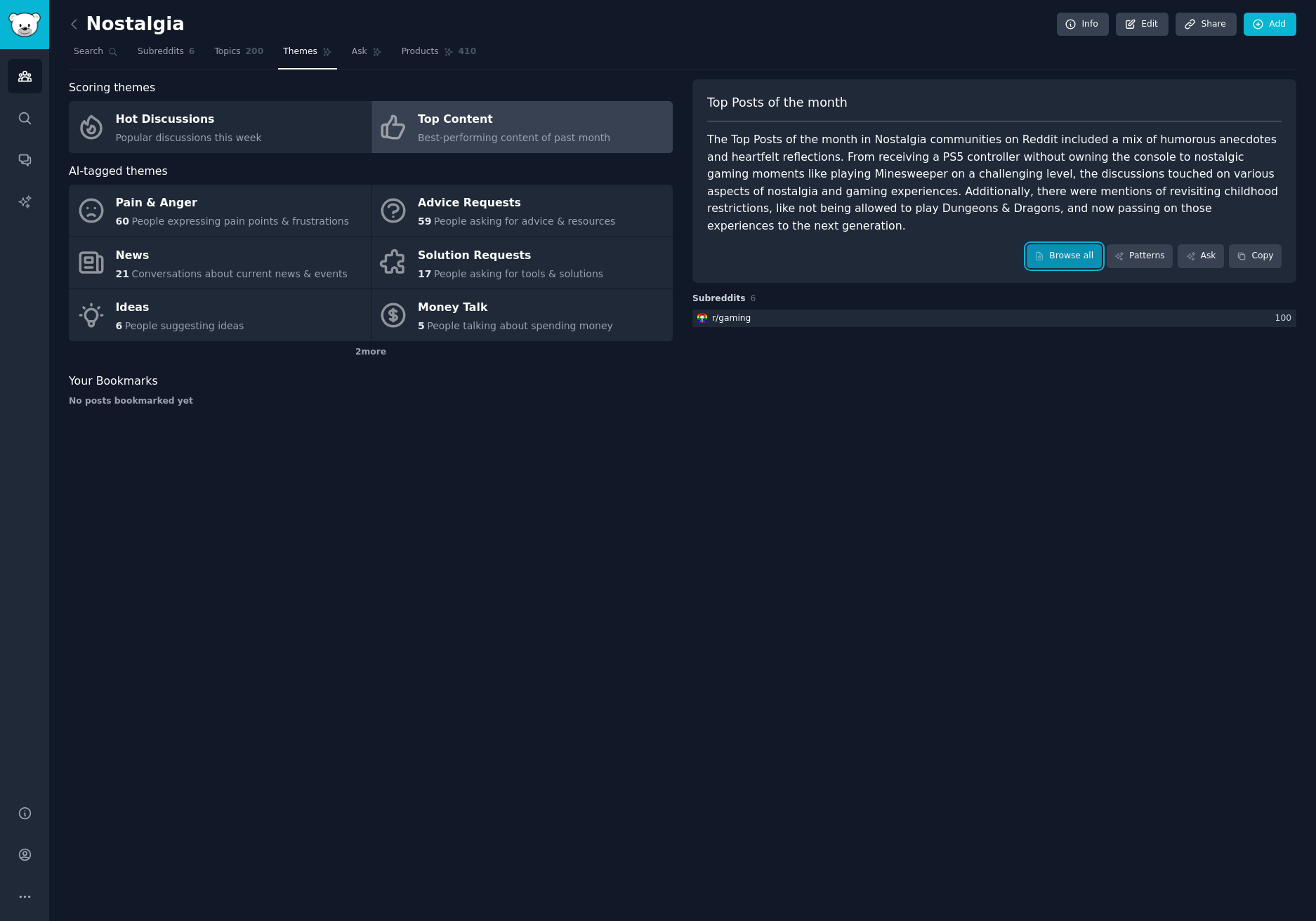
click at [1076, 244] on link "Browse all" at bounding box center [1064, 256] width 75 height 24
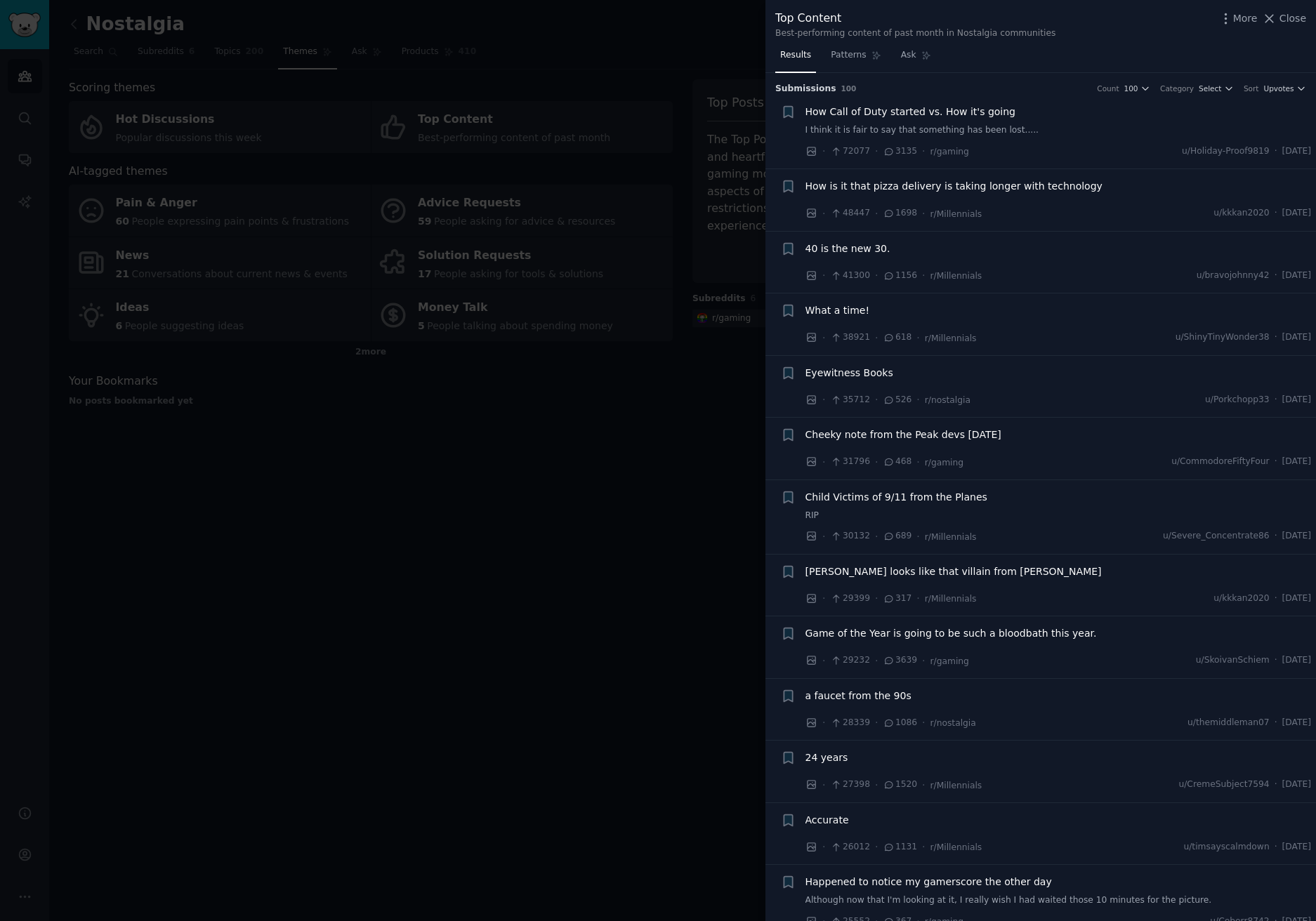
click at [860, 312] on span "What a time!" at bounding box center [837, 311] width 65 height 15
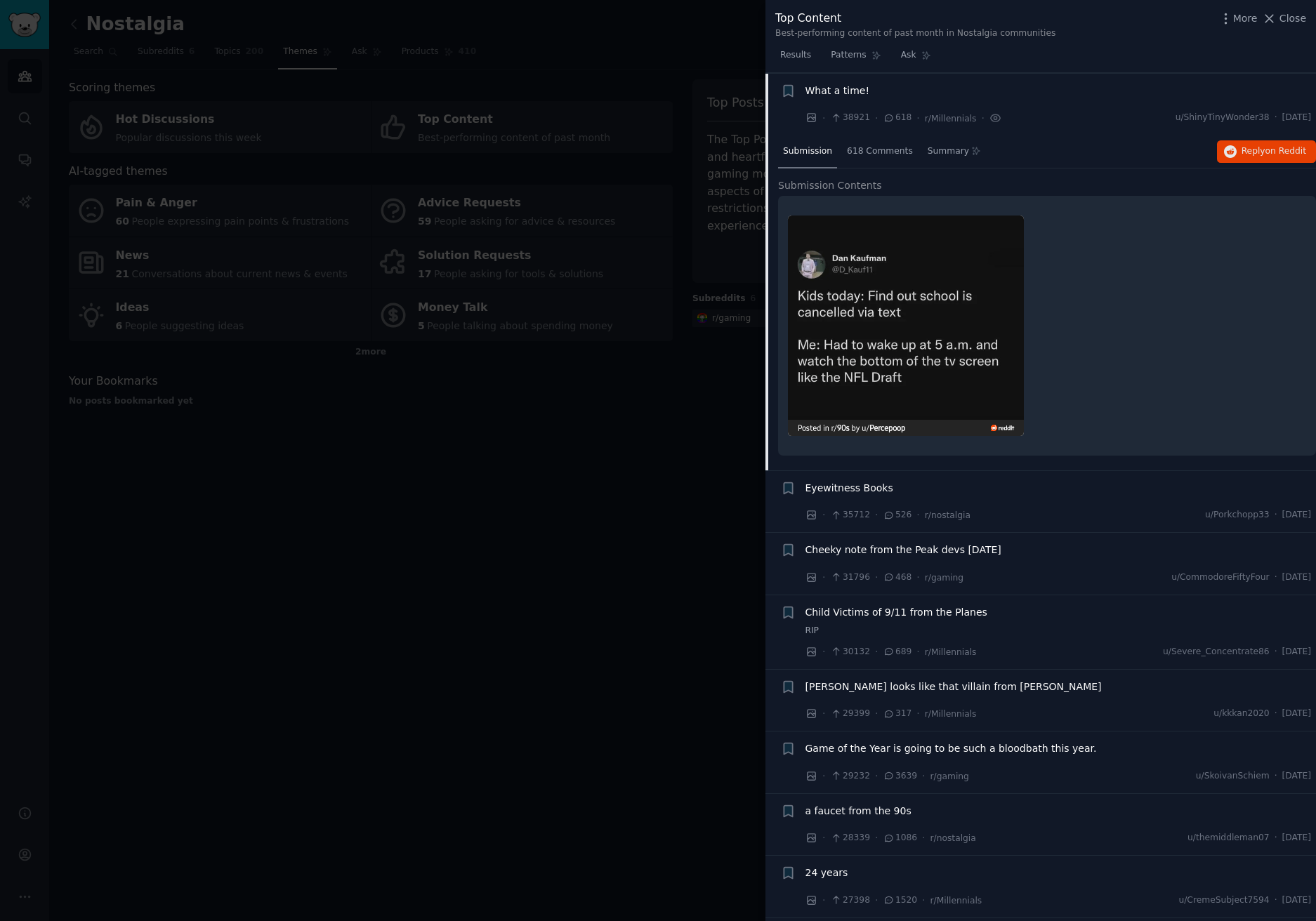
scroll to position [9, 0]
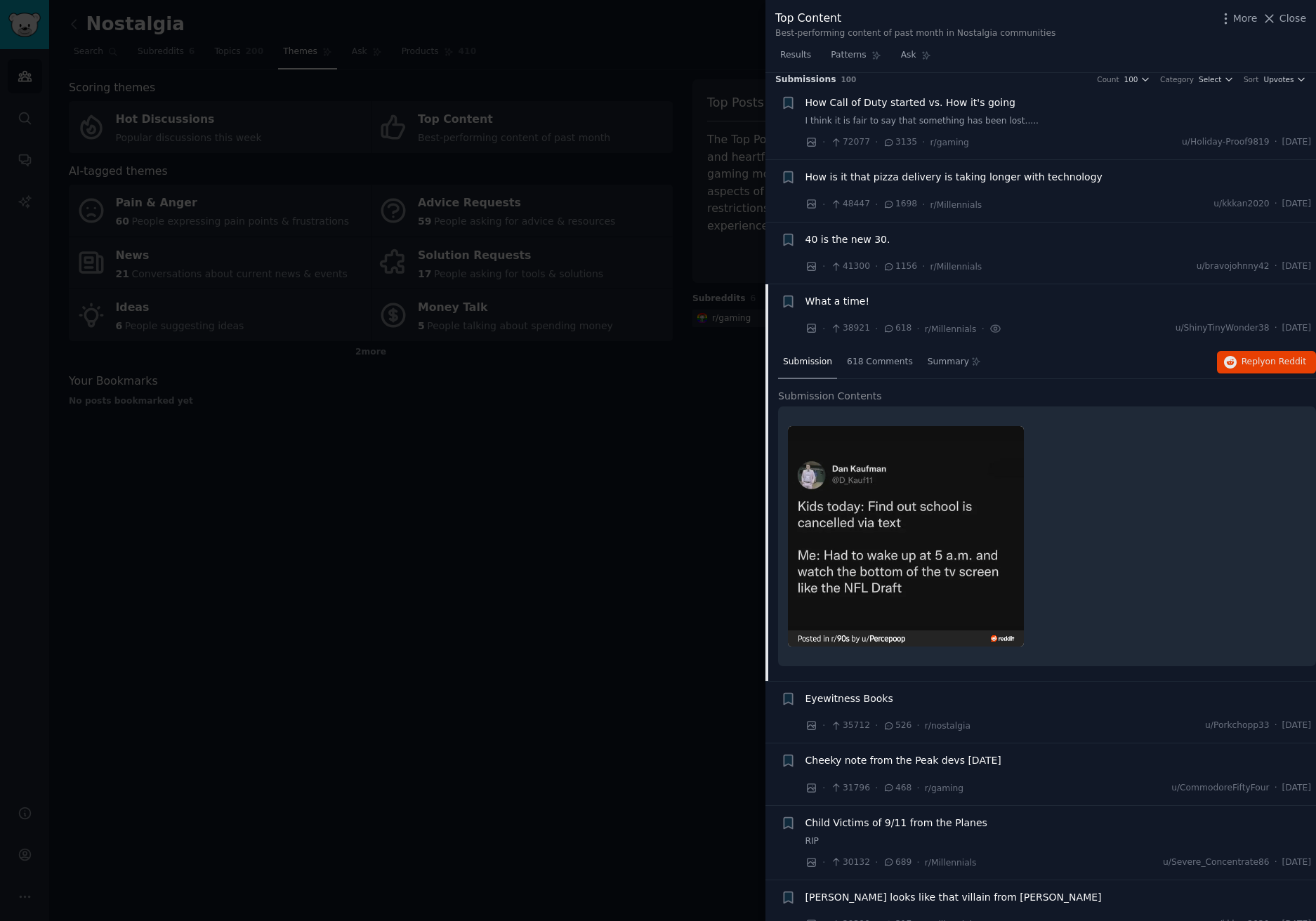
click at [861, 301] on span "What a time!" at bounding box center [837, 301] width 65 height 15
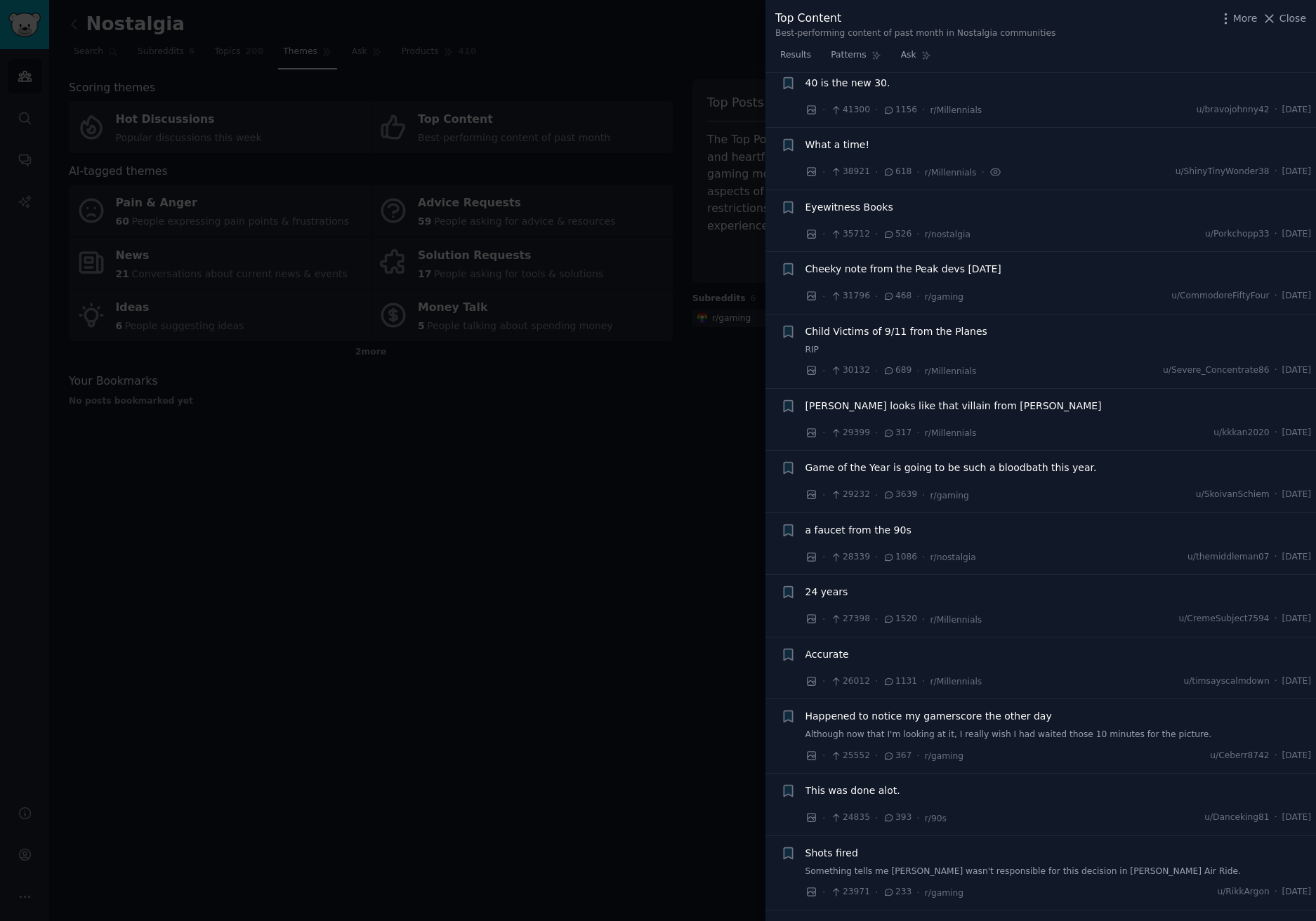
scroll to position [150, 0]
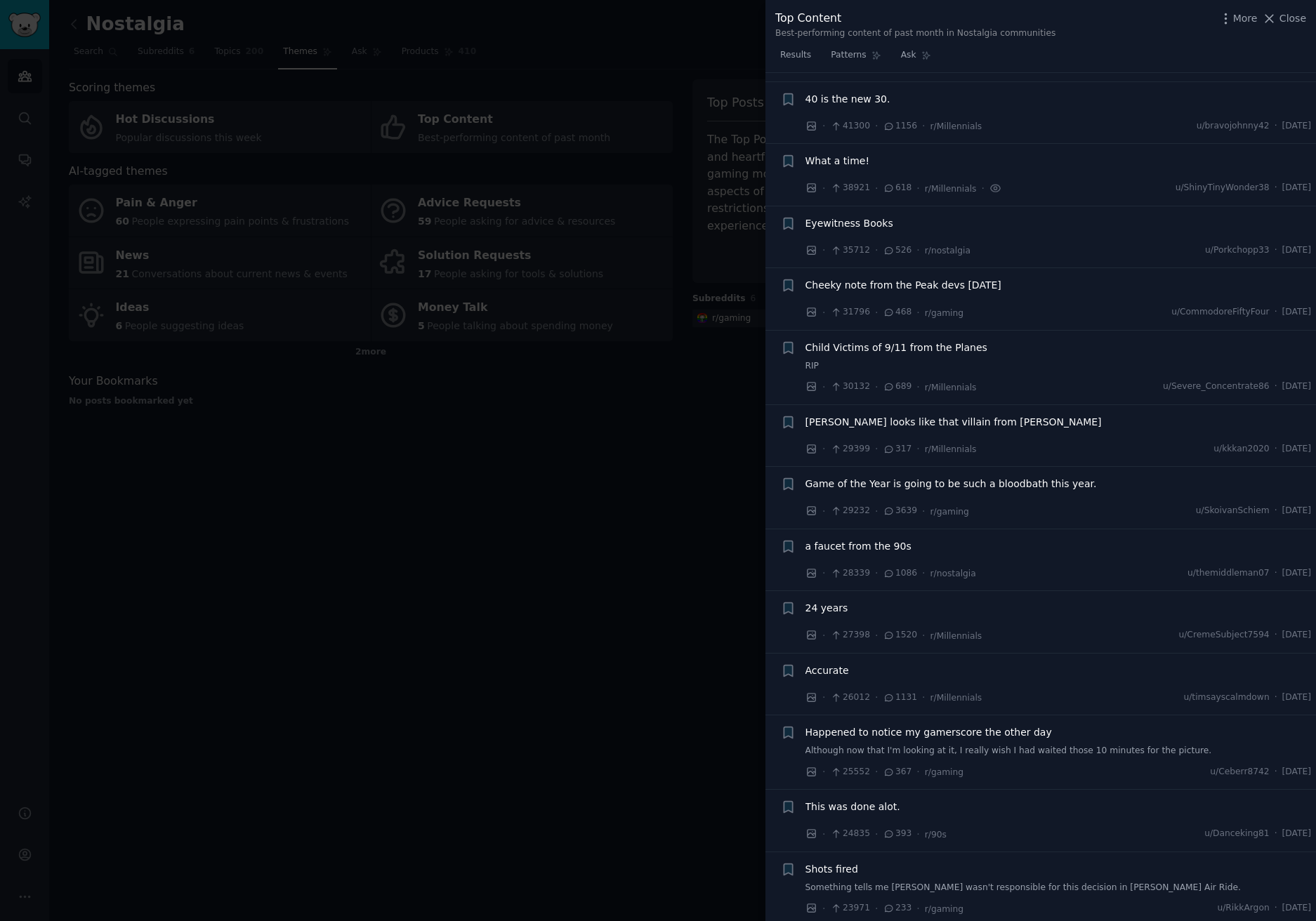
click at [895, 188] on span "618" at bounding box center [897, 187] width 29 height 13
click at [857, 163] on span "What a time!" at bounding box center [837, 161] width 65 height 15
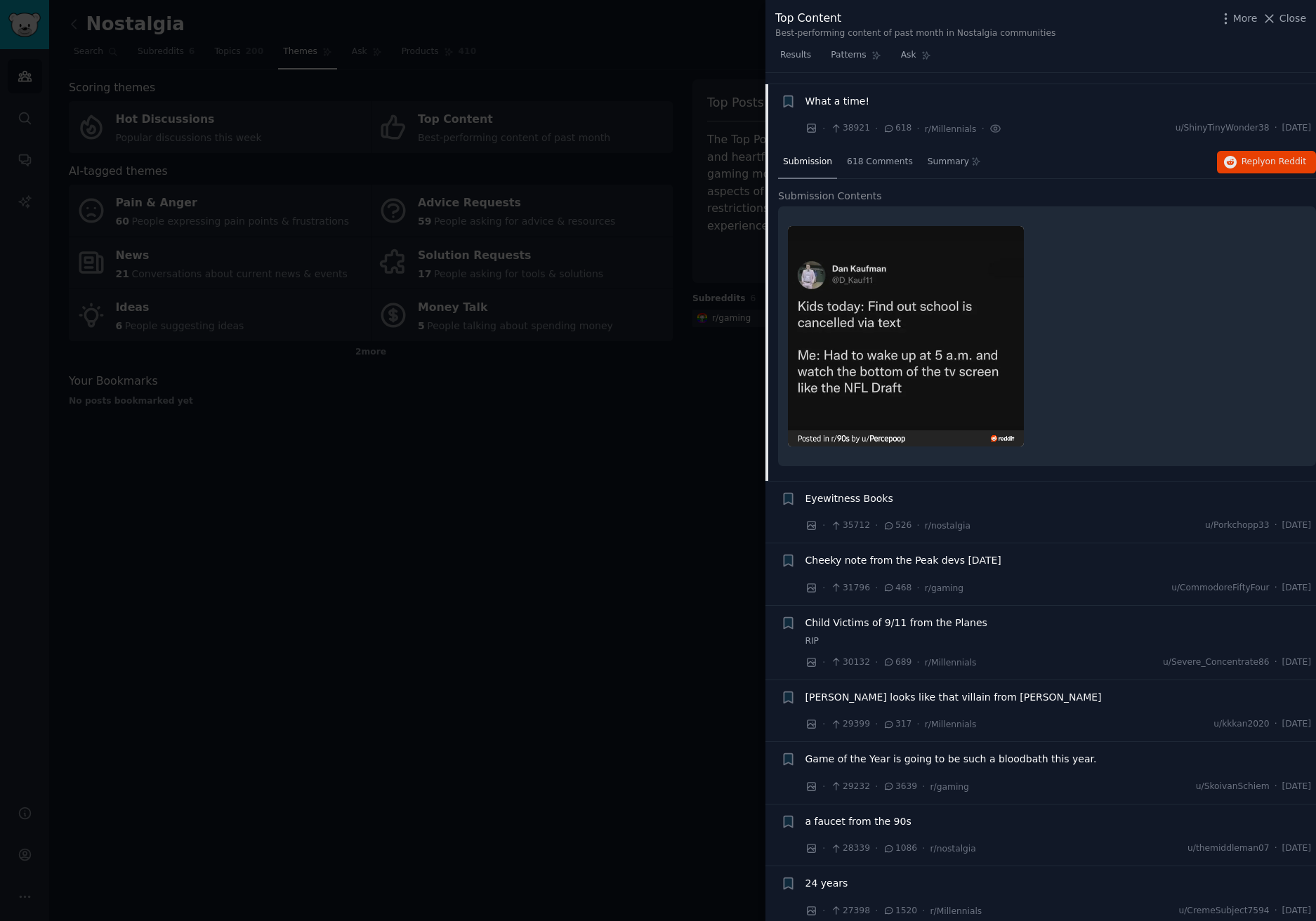
scroll to position [219, 0]
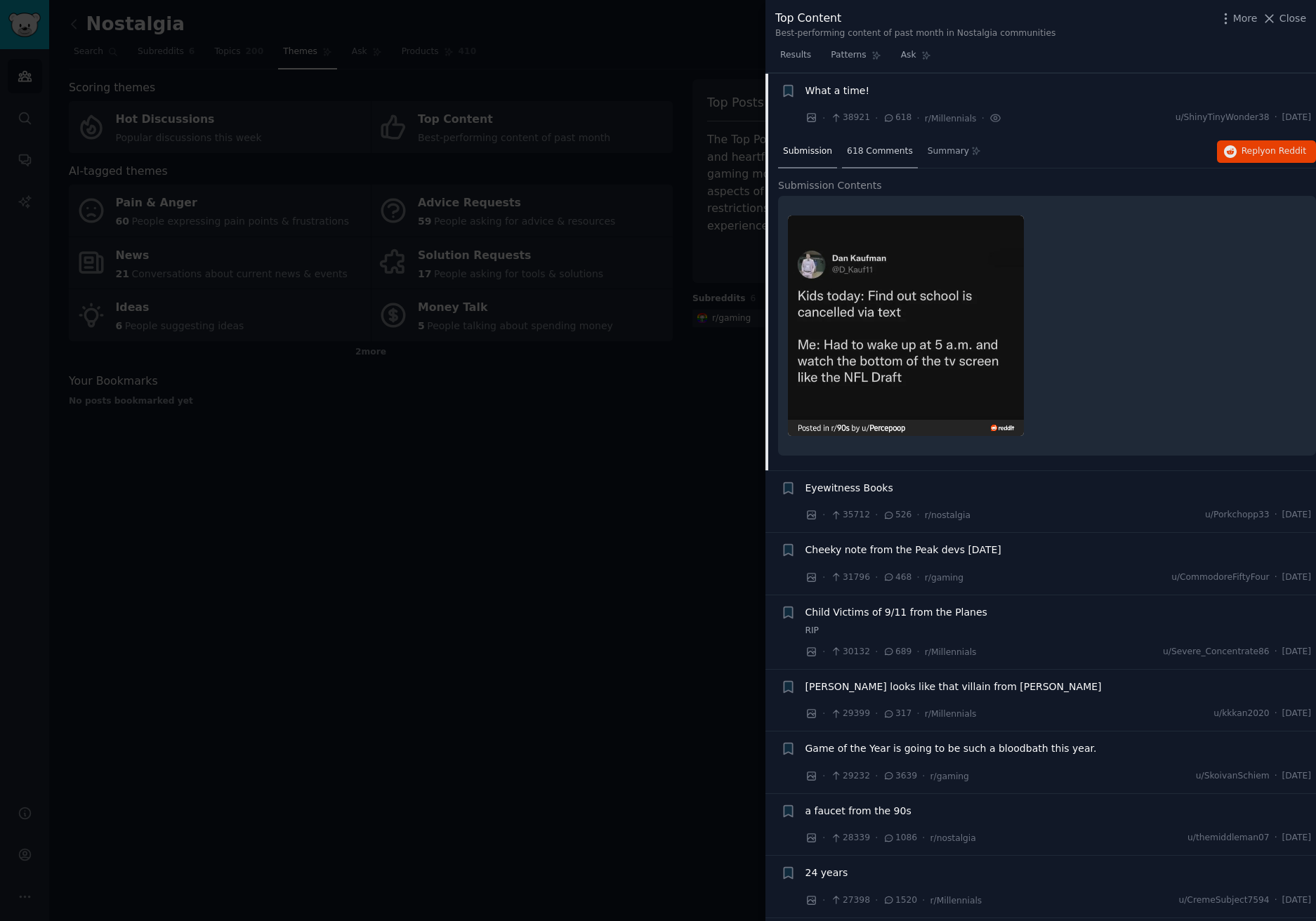
click at [874, 147] on span "618 Comments" at bounding box center [880, 151] width 66 height 13
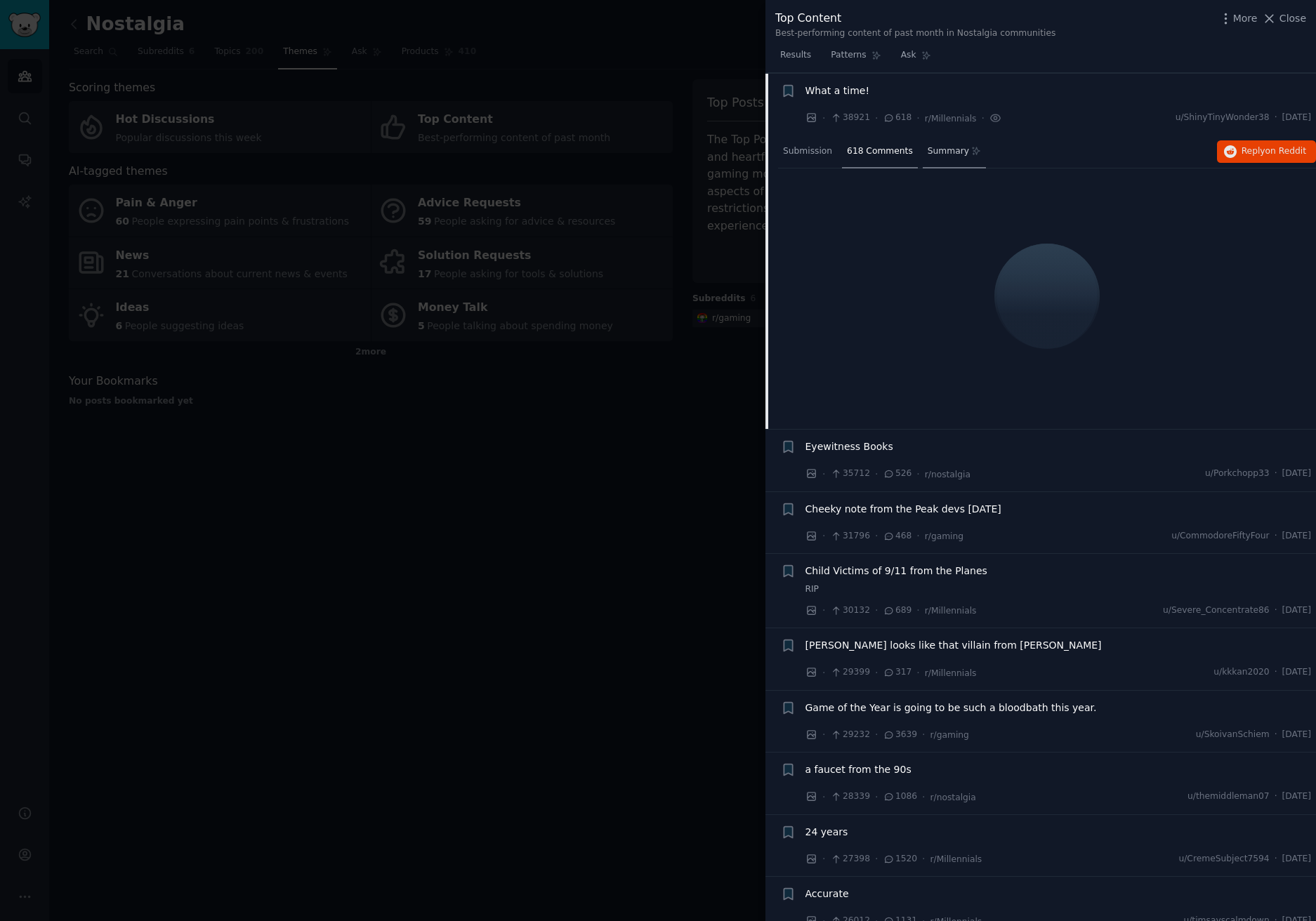
click at [923, 156] on div "Summary" at bounding box center [955, 152] width 64 height 33
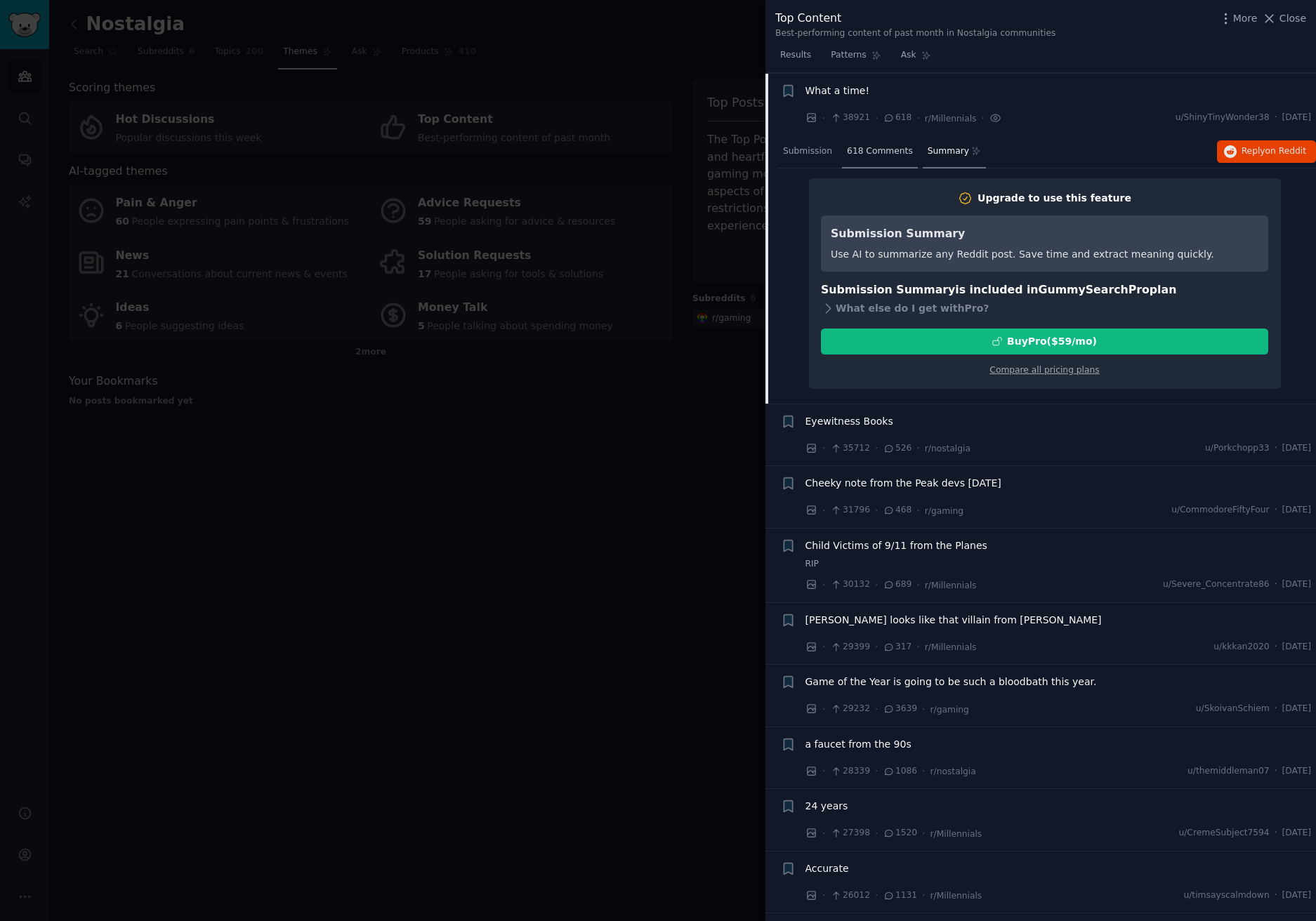
click at [887, 151] on span "618 Comments" at bounding box center [880, 151] width 66 height 13
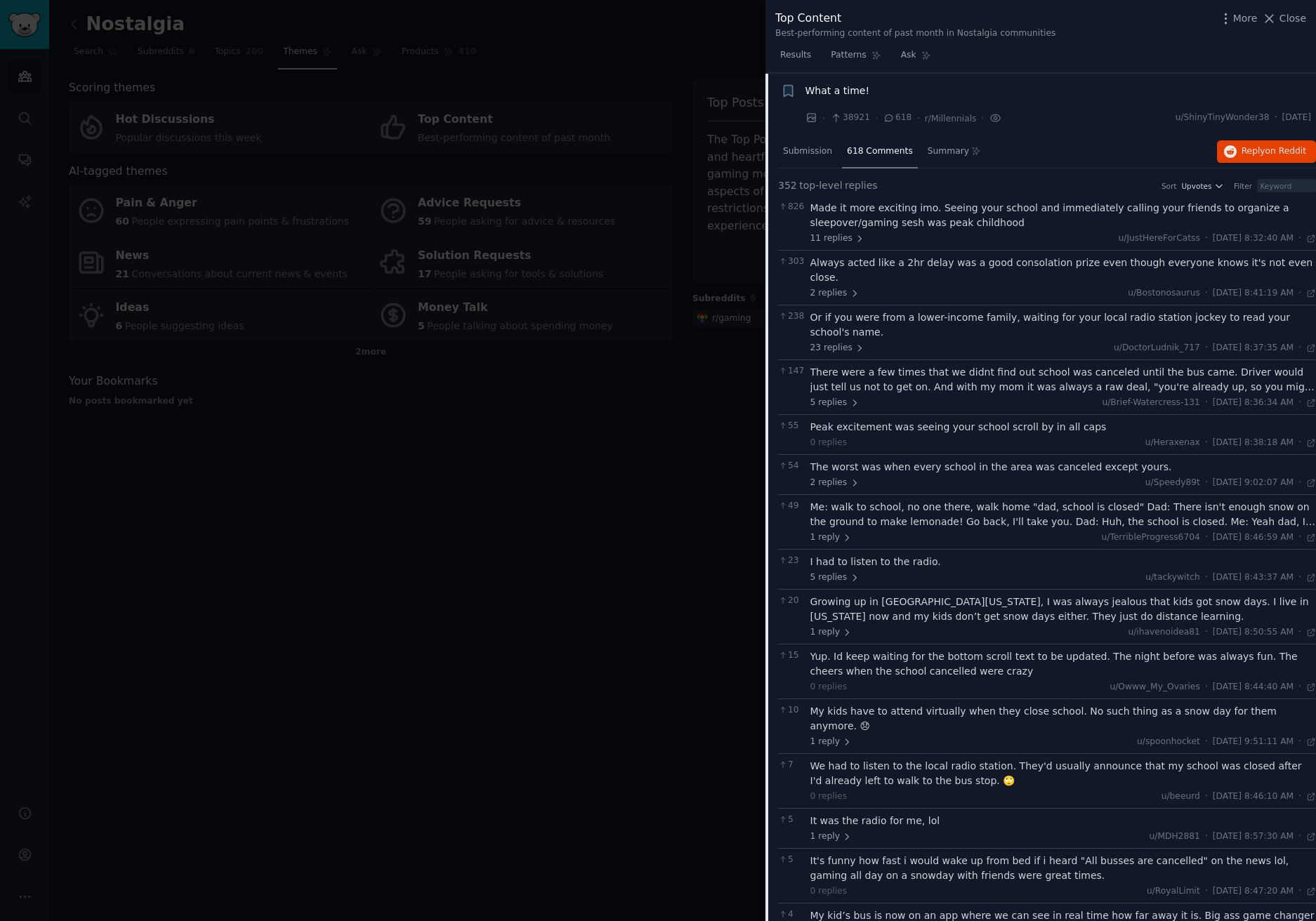
click at [814, 83] on span "What a time!" at bounding box center [837, 91] width 65 height 15
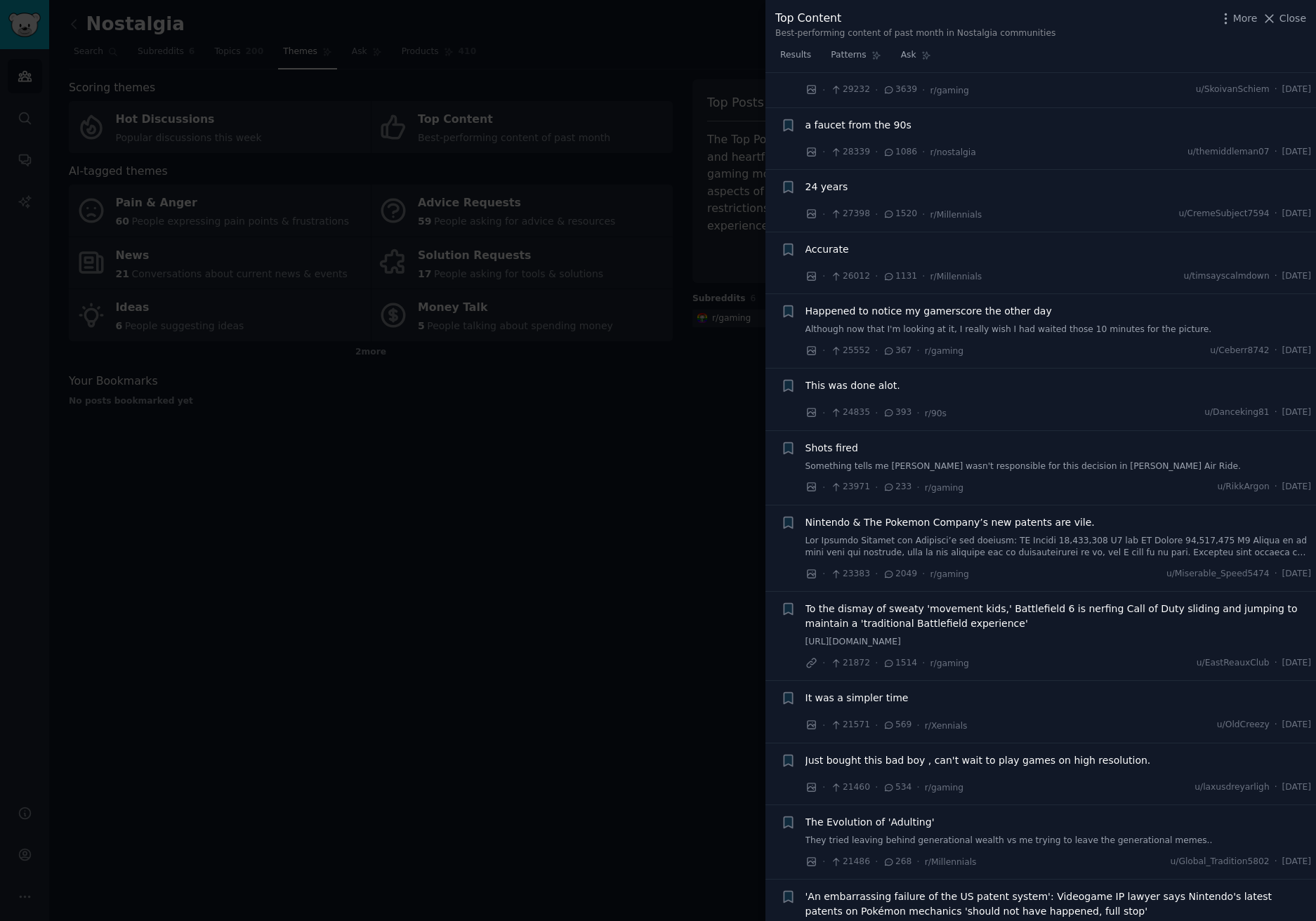
scroll to position [641, 0]
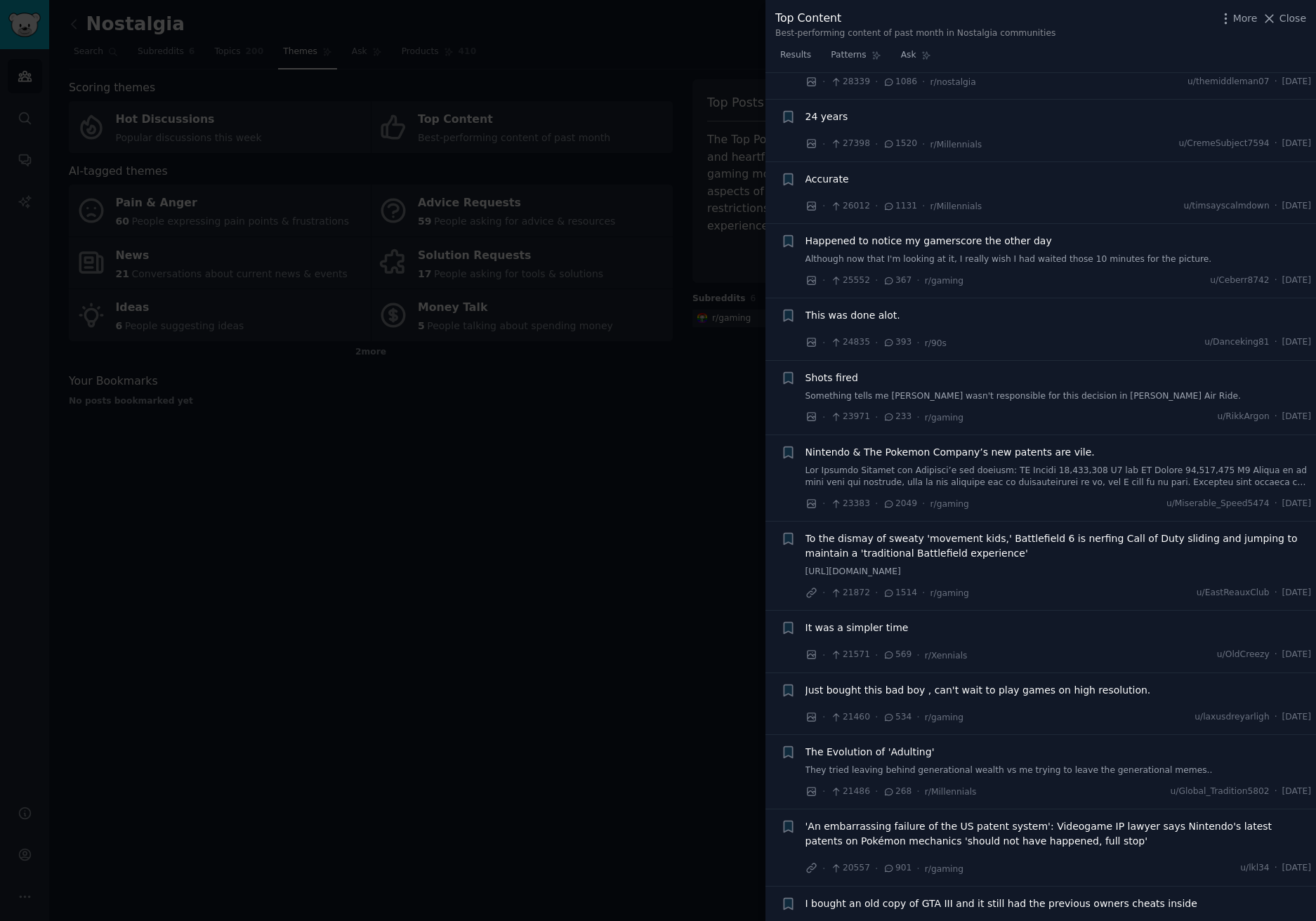
click at [497, 360] on div at bounding box center [658, 460] width 1316 height 921
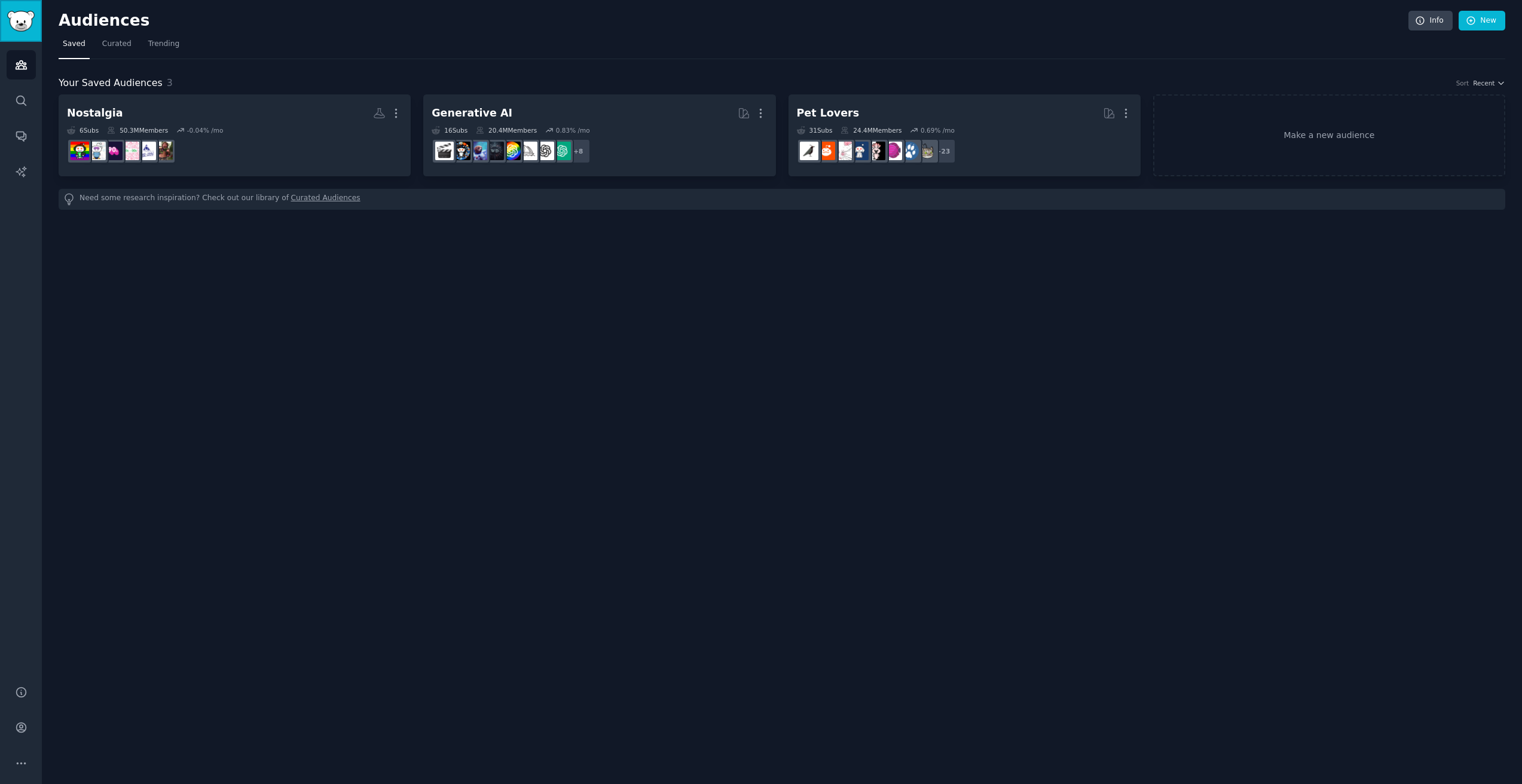
click at [16, 27] on img "Sidebar" at bounding box center [20, 21] width 27 height 21
click at [29, 23] on img "Sidebar" at bounding box center [20, 21] width 27 height 21
